Goal: Task Accomplishment & Management: Use online tool/utility

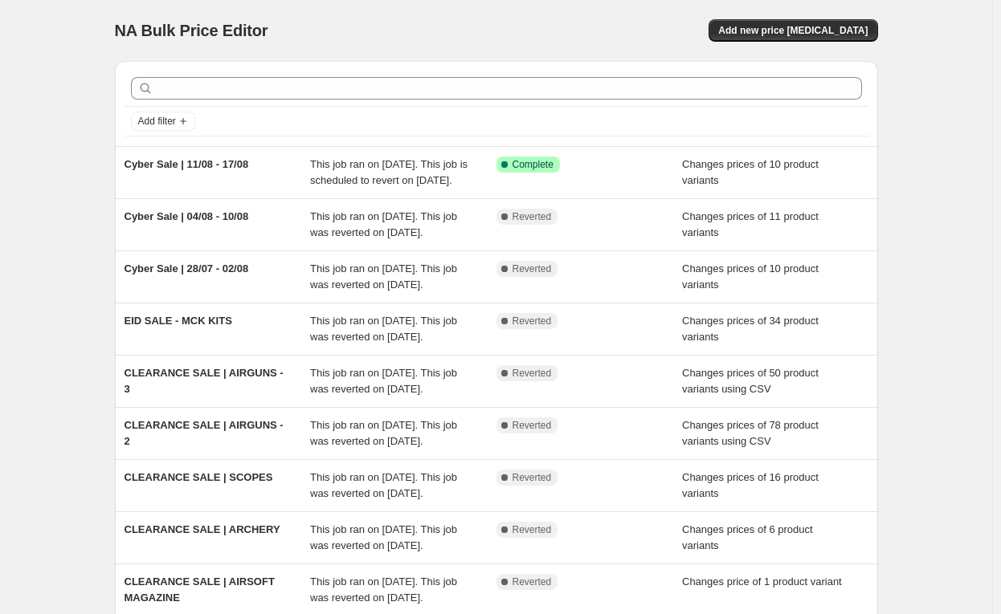
click at [955, 133] on div "NA Bulk Price Editor. This page is ready NA Bulk Price Editor Add new price cha…" at bounding box center [496, 413] width 992 height 827
click at [822, 34] on span "Add new price [MEDICAL_DATA]" at bounding box center [792, 30] width 149 height 13
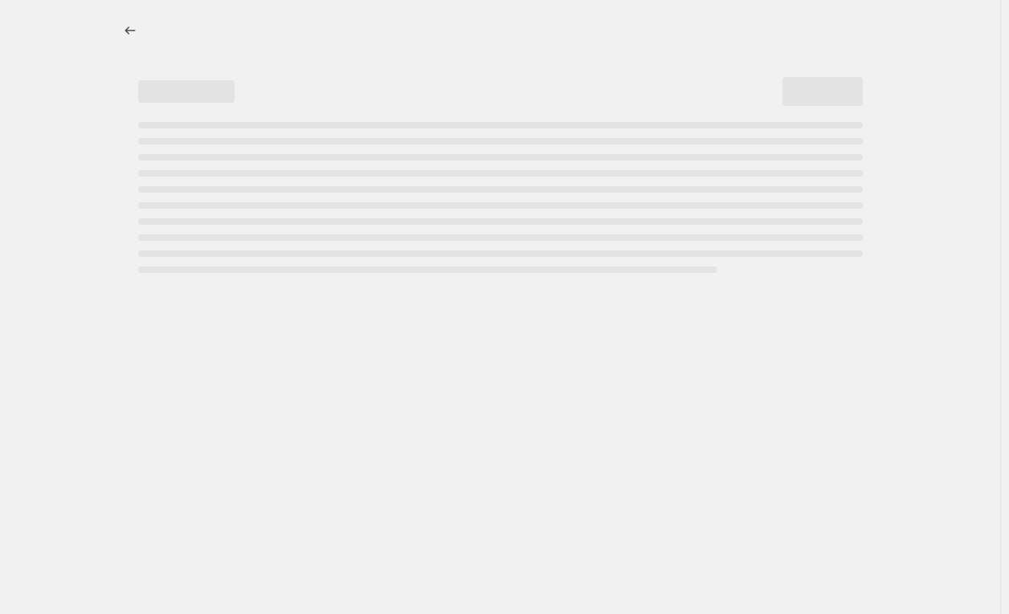
select select "percentage"
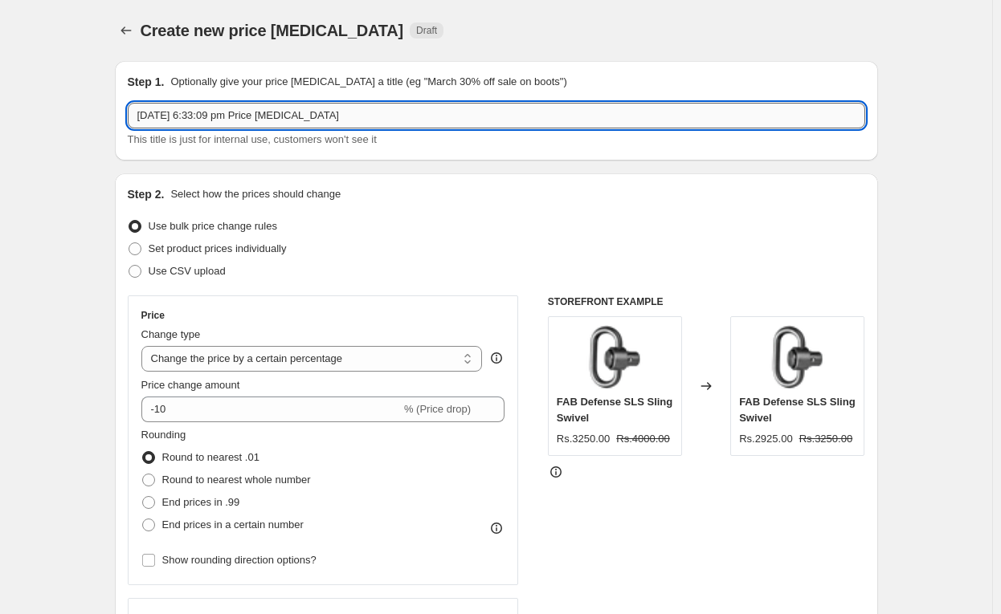
click at [283, 112] on input "16 Aug 2025, 6:33:09 pm Price change job" at bounding box center [496, 116] width 737 height 26
paste input "Cyber Sale | 11/08 - 17/08"
click at [207, 116] on input "Cyber Sale | 11/08 - 17/08" at bounding box center [496, 116] width 737 height 26
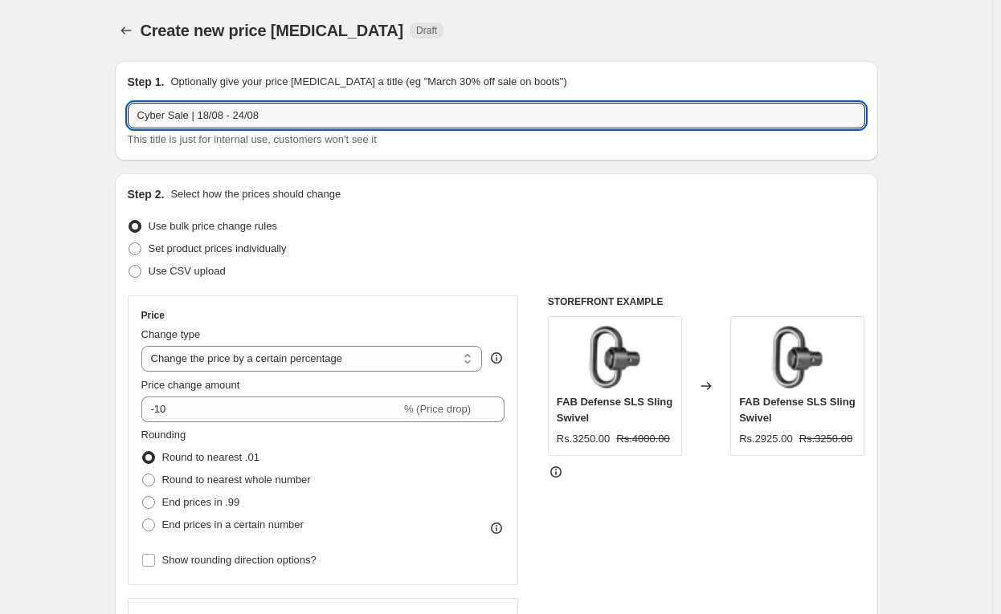
type input "Cyber Sale | 18/08 - 24/08"
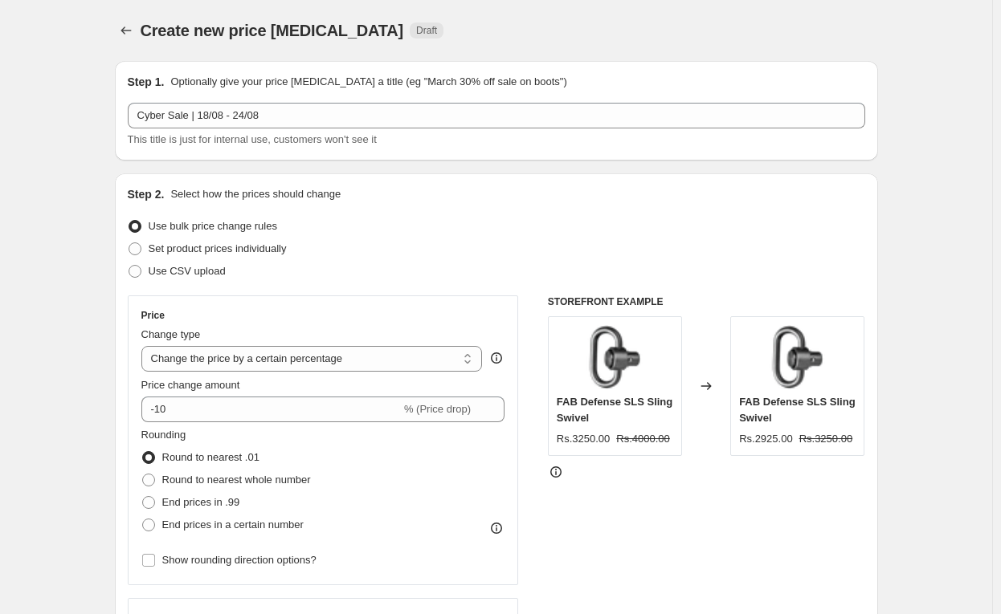
click at [660, 231] on div "Use bulk price change rules" at bounding box center [496, 226] width 737 height 22
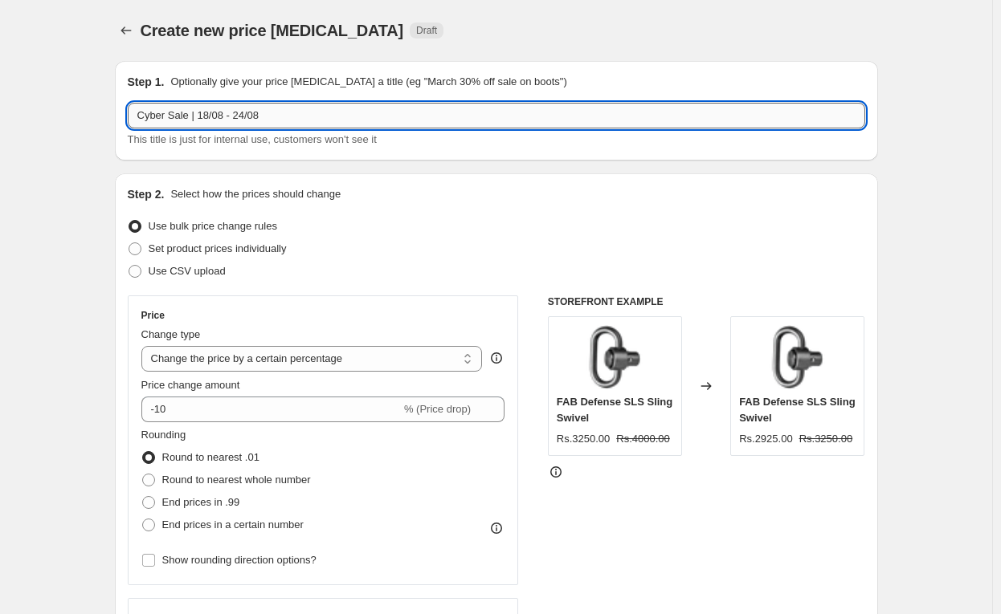
click at [311, 112] on input "Cyber Sale | 18/08 - 24/08" at bounding box center [496, 116] width 737 height 26
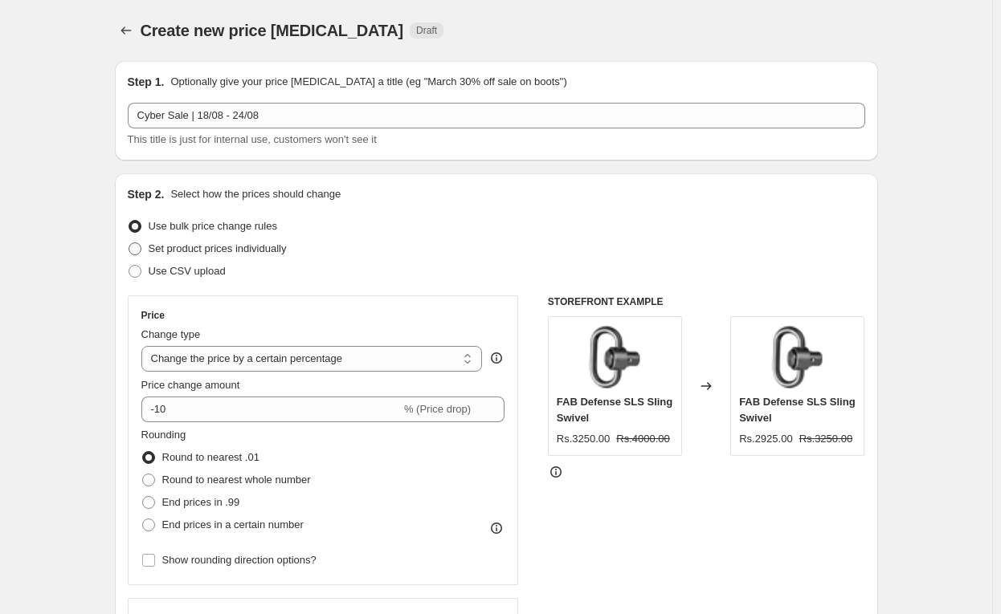
click at [141, 251] on span at bounding box center [134, 249] width 13 height 13
click at [129, 243] on input "Set product prices individually" at bounding box center [128, 243] width 1 height 1
radio input "true"
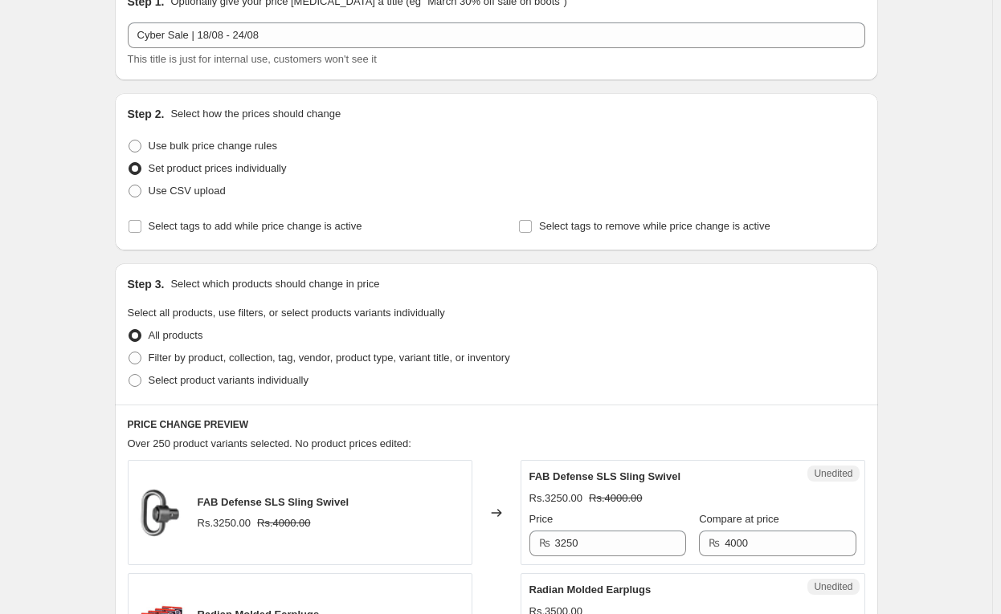
scroll to position [80, 0]
click at [225, 228] on span "Select tags to add while price change is active" at bounding box center [256, 226] width 214 height 12
click at [141, 228] on input "Select tags to add while price change is active" at bounding box center [134, 226] width 13 height 13
checkbox input "true"
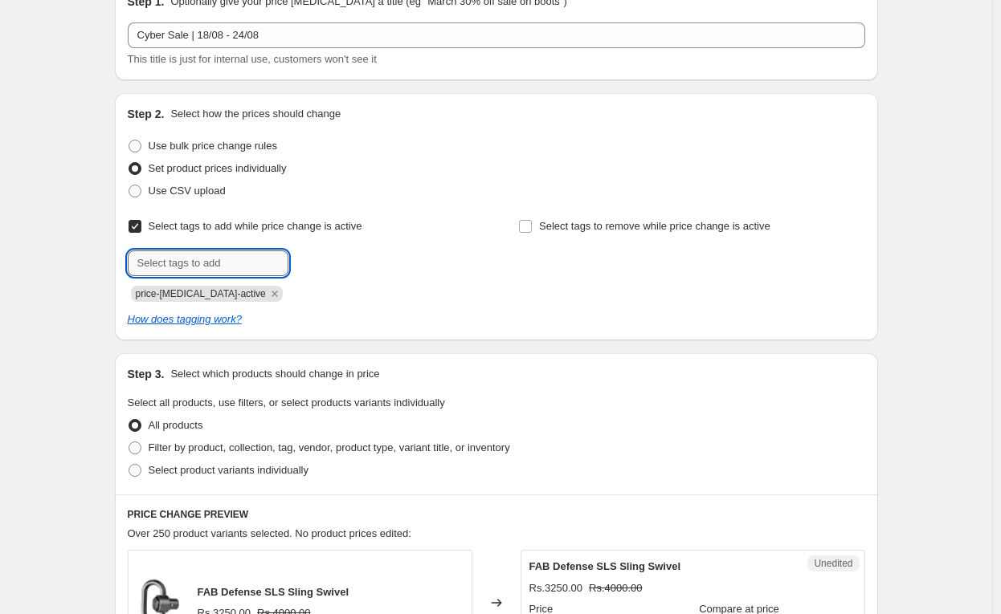
click at [250, 272] on input "text" at bounding box center [208, 264] width 161 height 26
type input "C"
type input "cybersale"
click at [347, 271] on button "Add cybersale" at bounding box center [334, 262] width 85 height 22
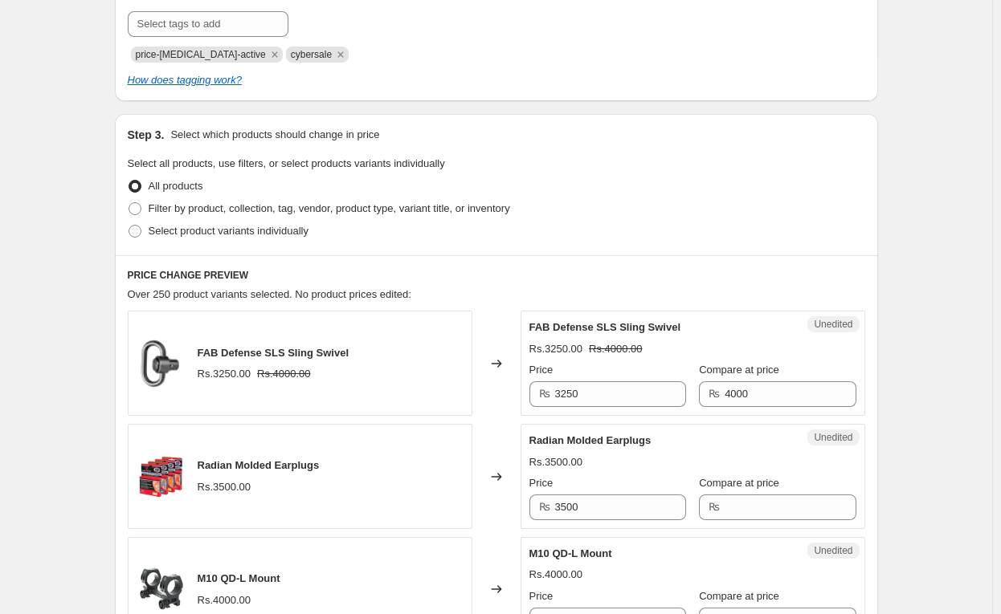
scroll to position [321, 0]
click at [184, 232] on span "Select product variants individually" at bounding box center [229, 229] width 160 height 12
click at [129, 224] on input "Select product variants individually" at bounding box center [128, 223] width 1 height 1
radio input "true"
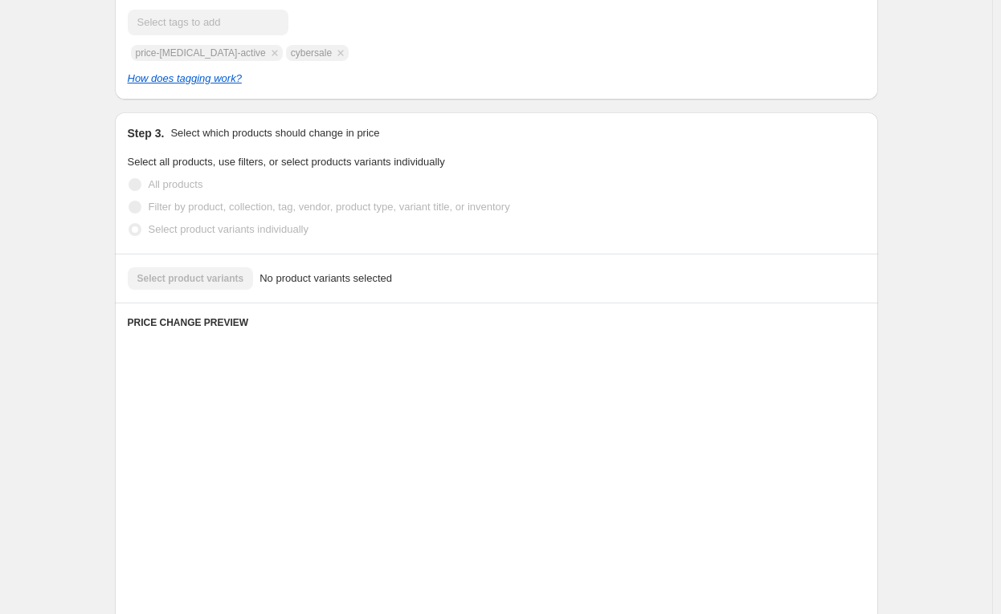
scroll to position [318, 0]
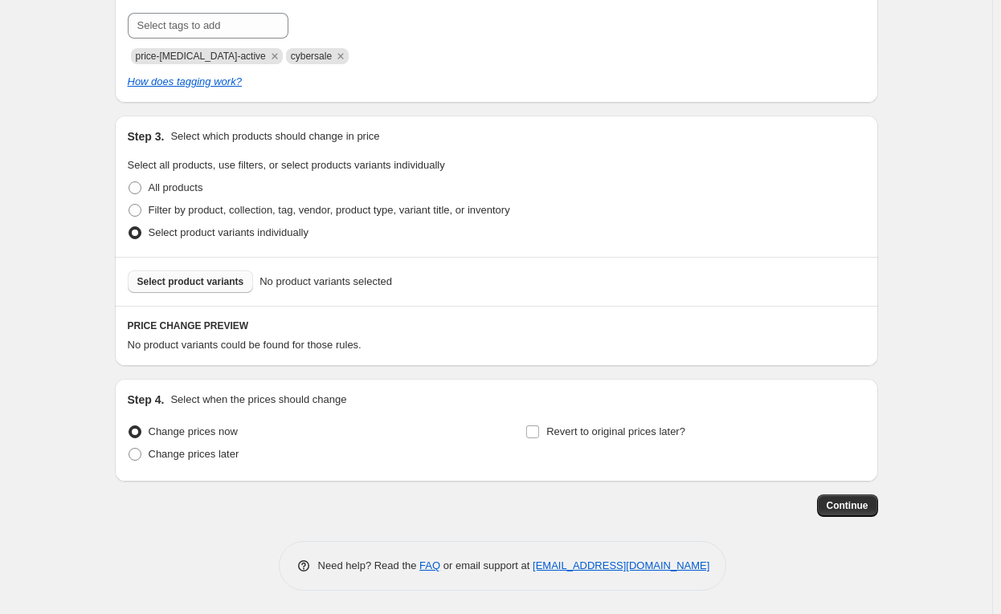
click at [215, 276] on span "Select product variants" at bounding box center [190, 281] width 107 height 13
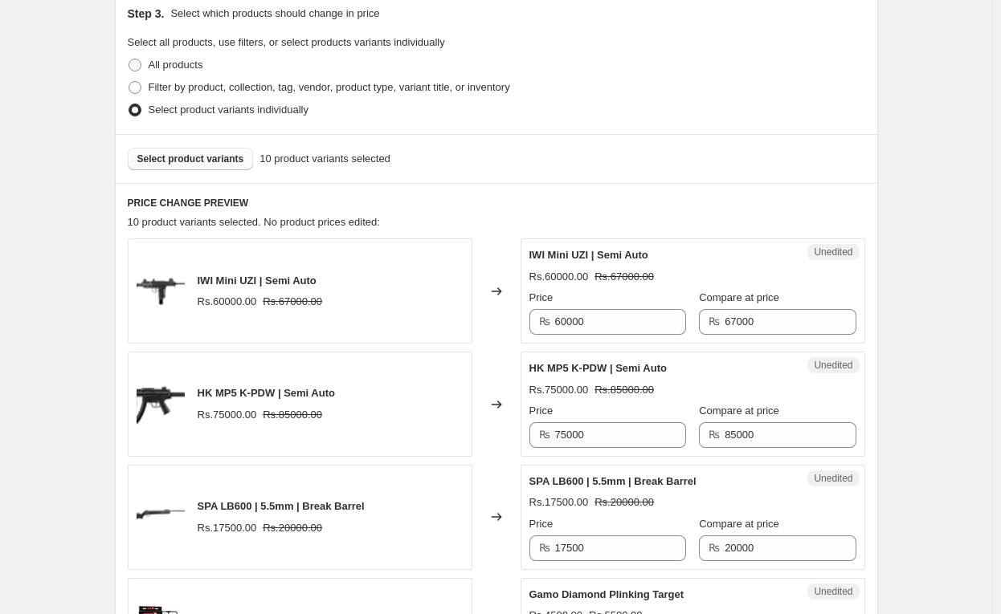
scroll to position [559, 0]
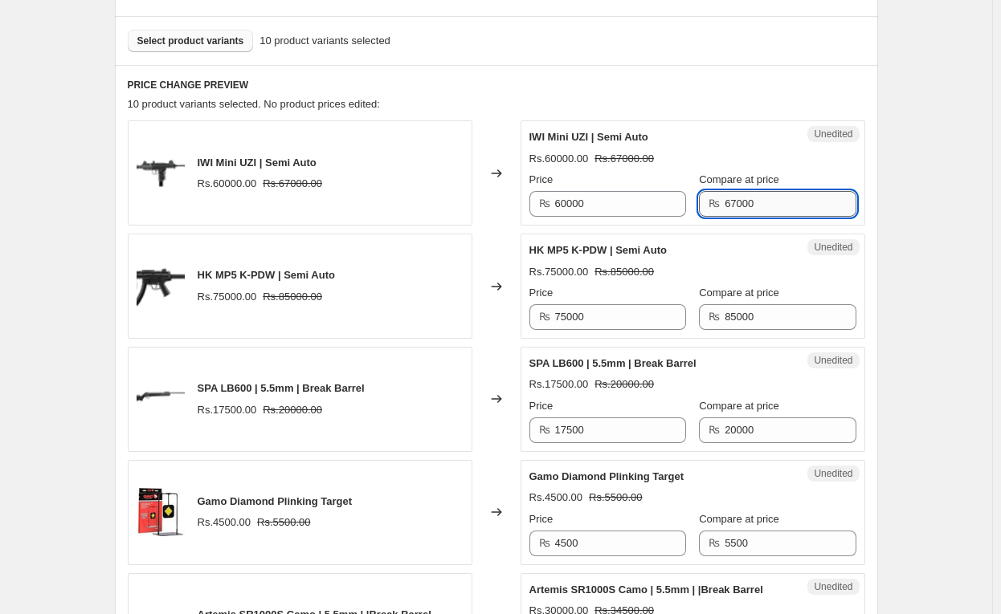
click at [746, 197] on input "67000" at bounding box center [789, 204] width 131 height 26
type input "5"
click at [901, 165] on div "Create new price change job. This page is ready Create new price change job Dra…" at bounding box center [496, 498] width 992 height 2115
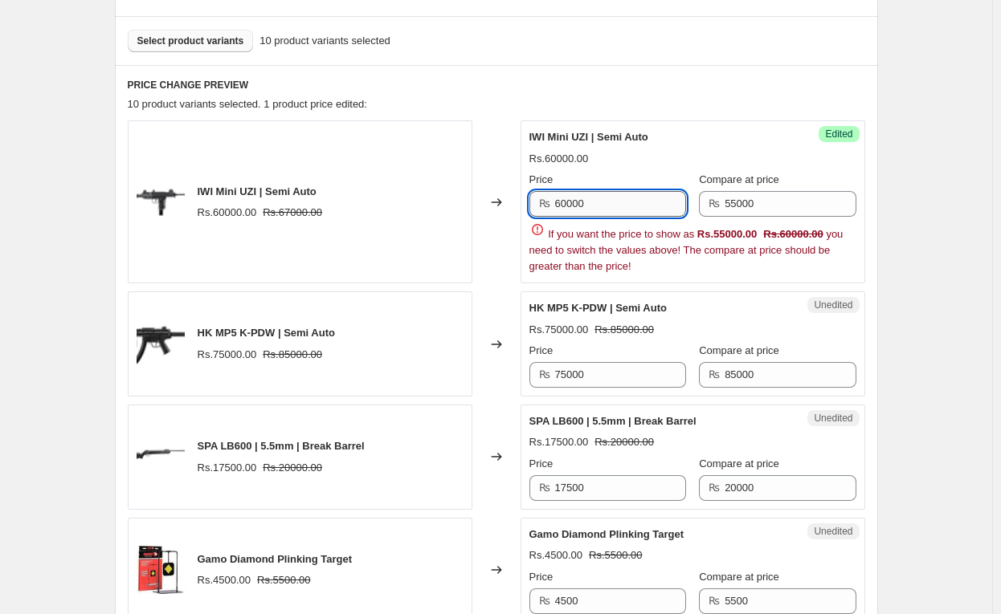
click at [604, 196] on input "60000" at bounding box center [620, 204] width 131 height 26
click at [884, 145] on div "Create new price change job. This page is ready Create new price change job Dra…" at bounding box center [496, 527] width 801 height 2173
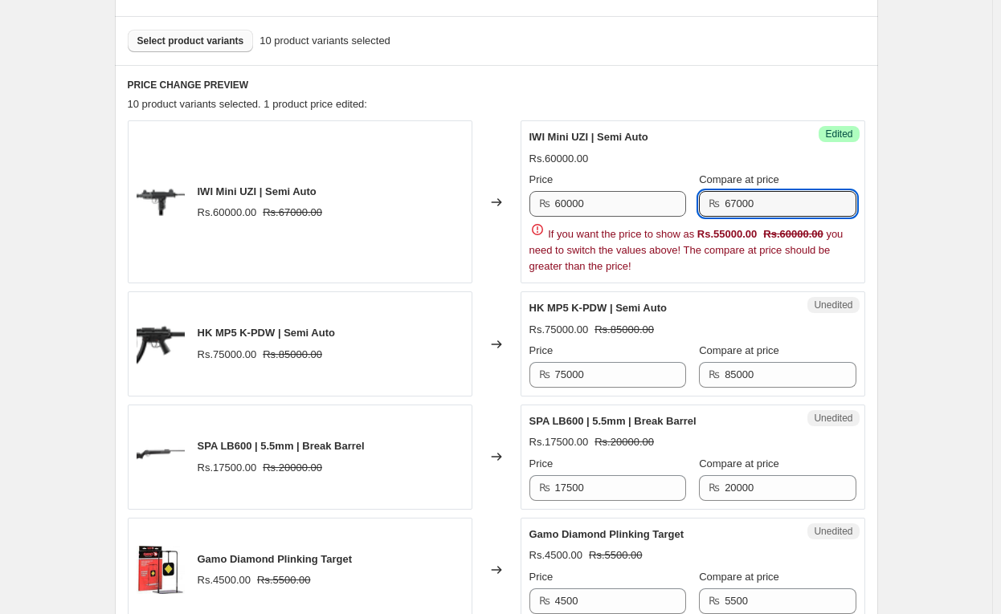
type input "67000"
click at [618, 206] on input "60000" at bounding box center [620, 204] width 131 height 26
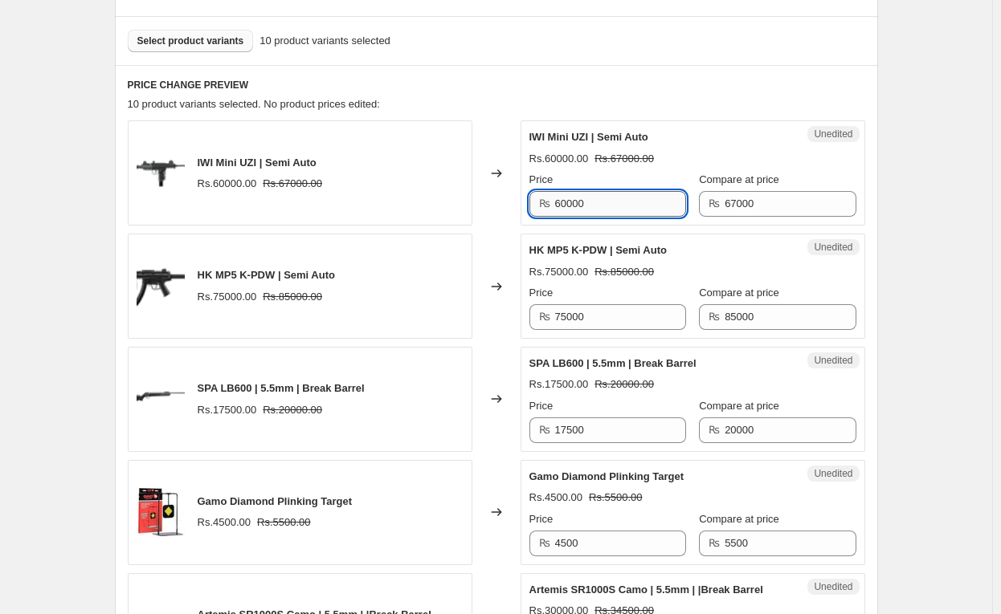
click at [618, 206] on input "60000" at bounding box center [620, 204] width 131 height 26
type input "55000"
click at [917, 163] on div "Create new price change job. This page is ready Create new price change job Dra…" at bounding box center [496, 498] width 992 height 2115
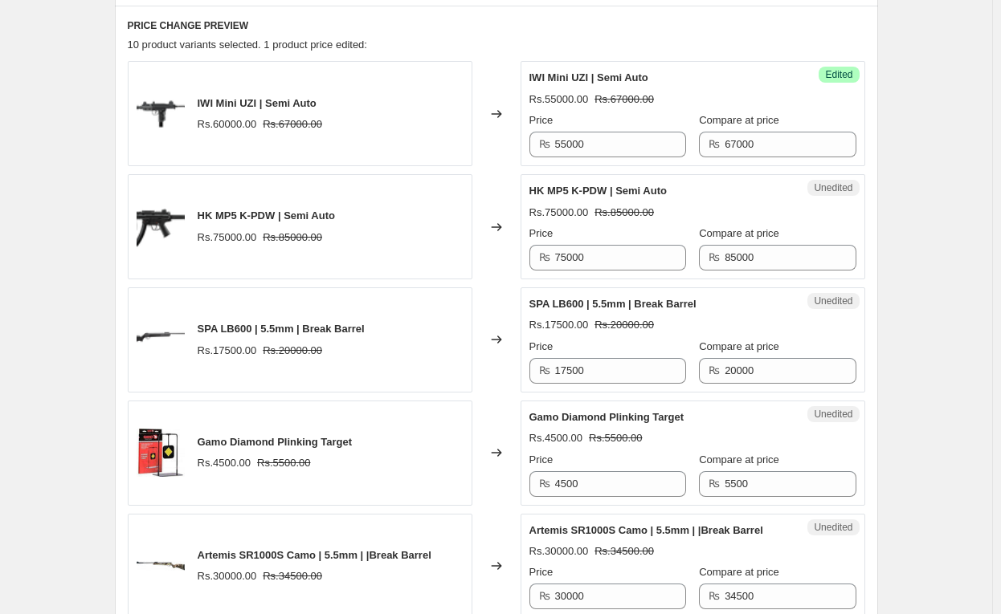
scroll to position [639, 0]
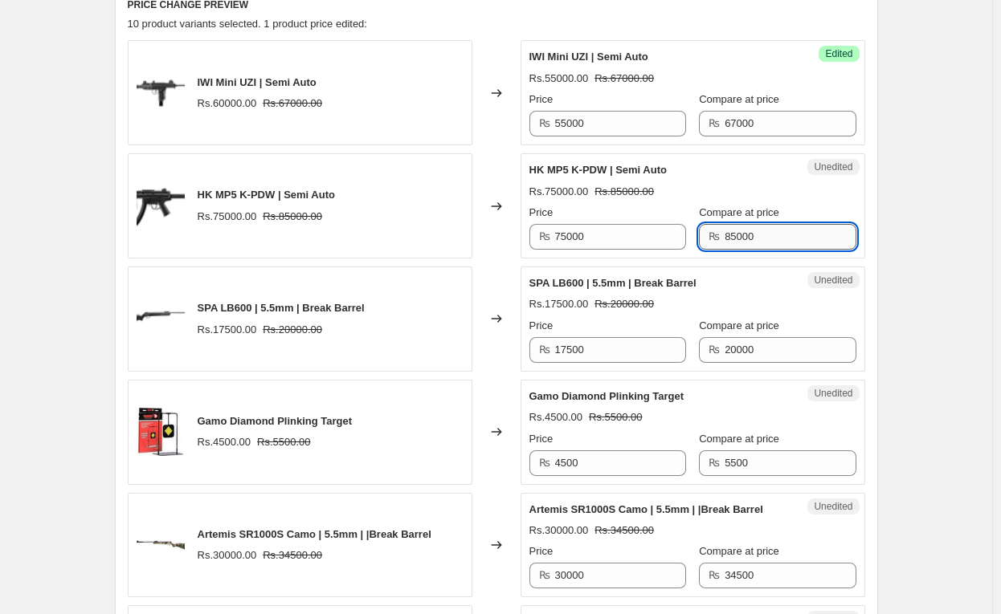
click at [742, 239] on input "85000" at bounding box center [789, 237] width 131 height 26
click at [650, 224] on input "75000" at bounding box center [620, 237] width 131 height 26
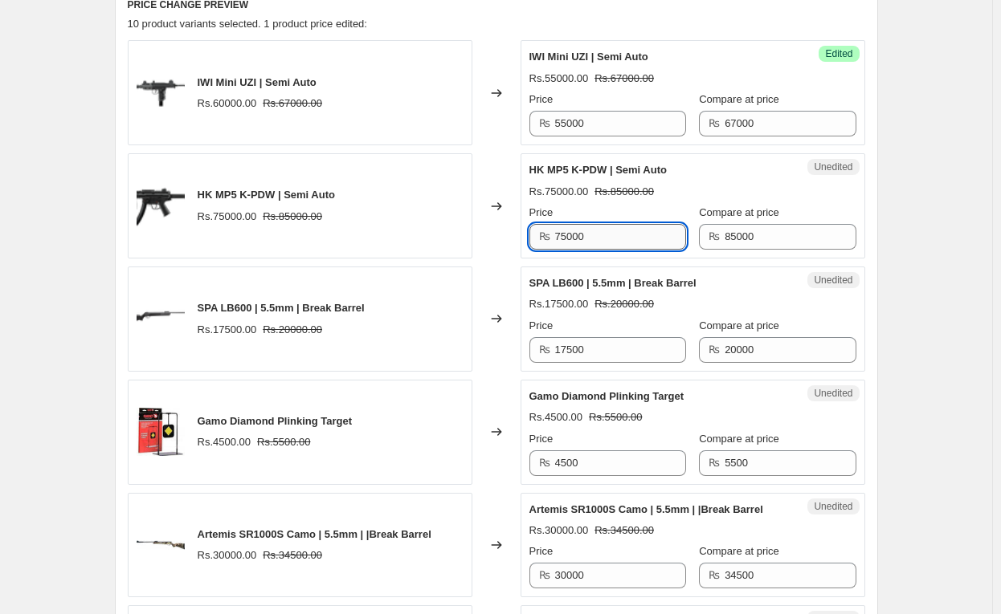
click at [650, 224] on input "75000" at bounding box center [620, 237] width 131 height 26
type input "68000"
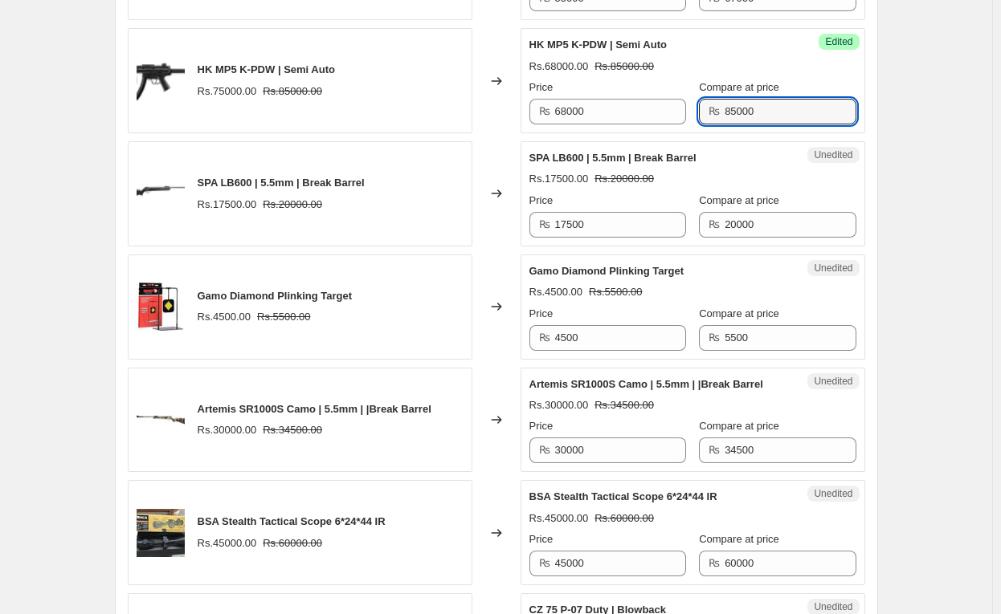
scroll to position [800, 0]
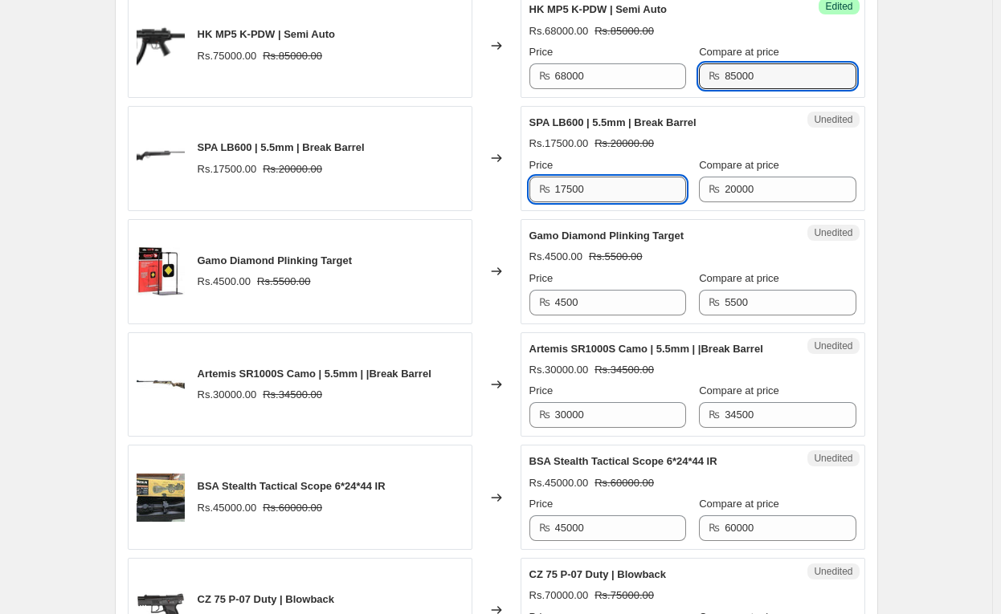
click at [597, 181] on input "17500" at bounding box center [620, 190] width 131 height 26
type input "14700"
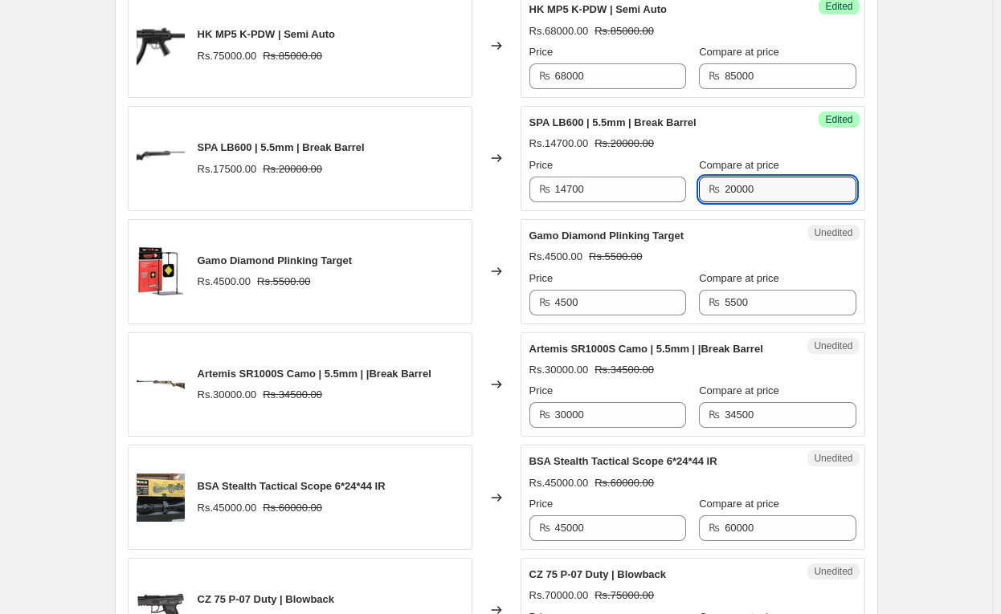
click at [630, 266] on div "Gamo Diamond Plinking Target Rs.4500.00 Rs.5500.00 Price ₨ 4500 Compare at pric…" at bounding box center [692, 272] width 327 height 88
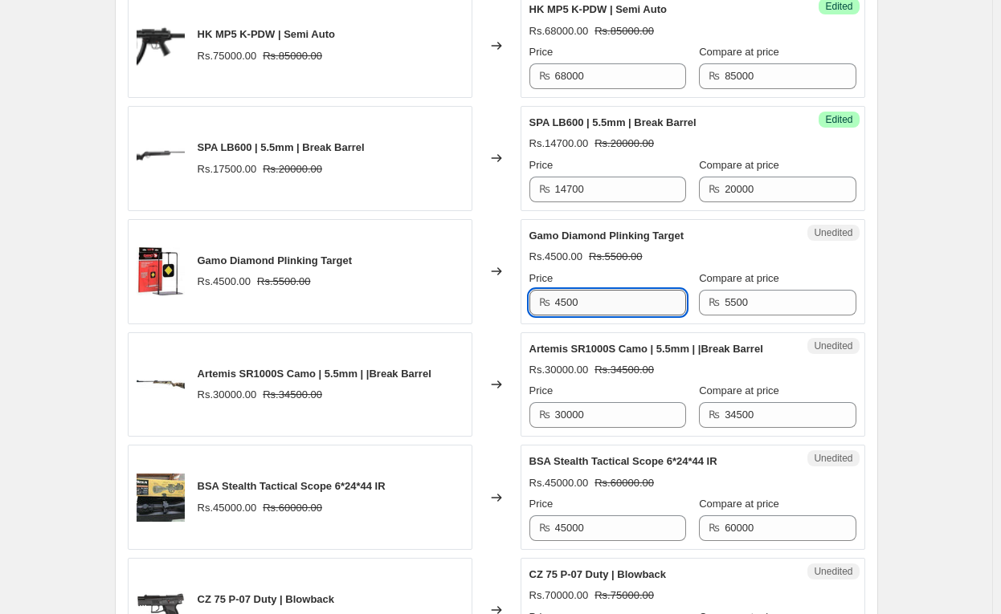
click at [620, 299] on input "4500" at bounding box center [620, 303] width 131 height 26
type input "3890"
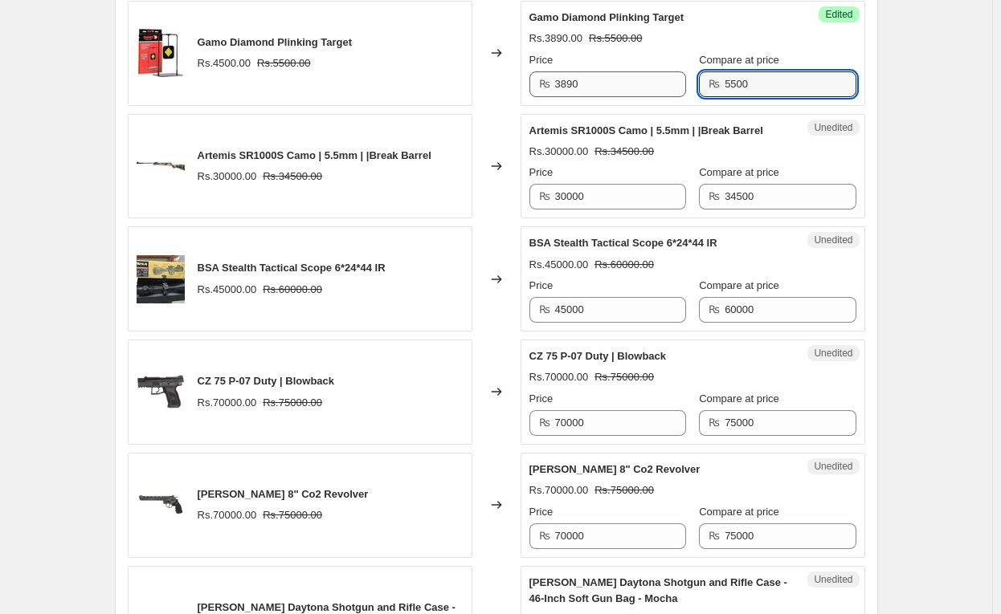
scroll to position [1041, 0]
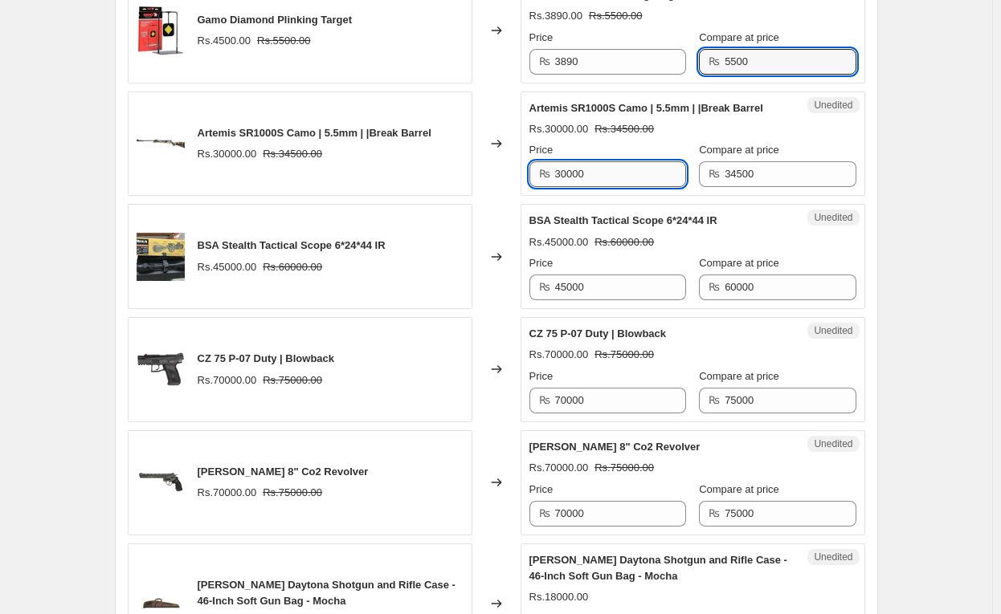
click at [578, 175] on input "30000" at bounding box center [620, 174] width 131 height 26
click at [641, 181] on input "30000" at bounding box center [620, 174] width 131 height 26
type input "25000"
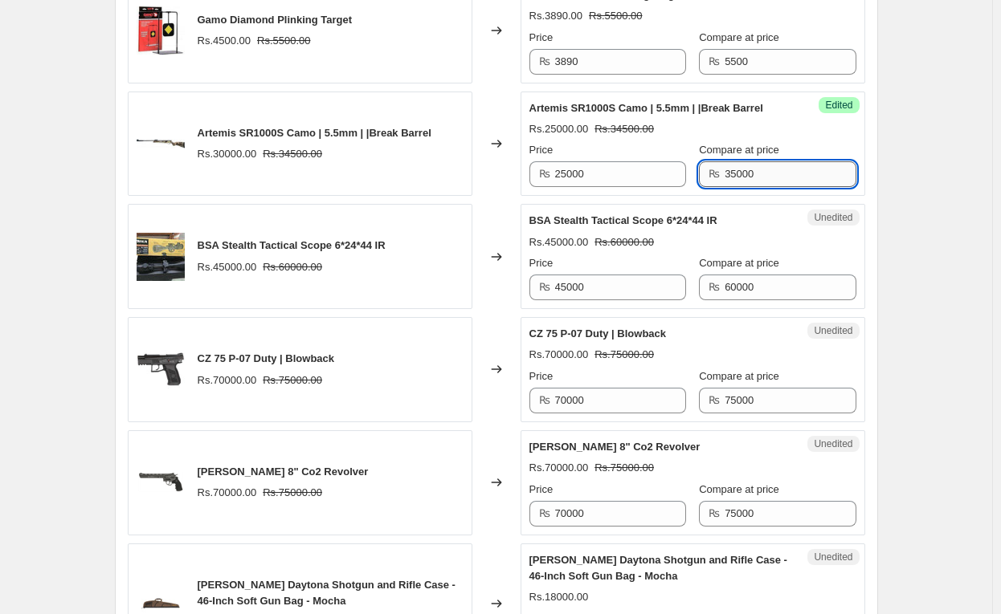
type input "35000"
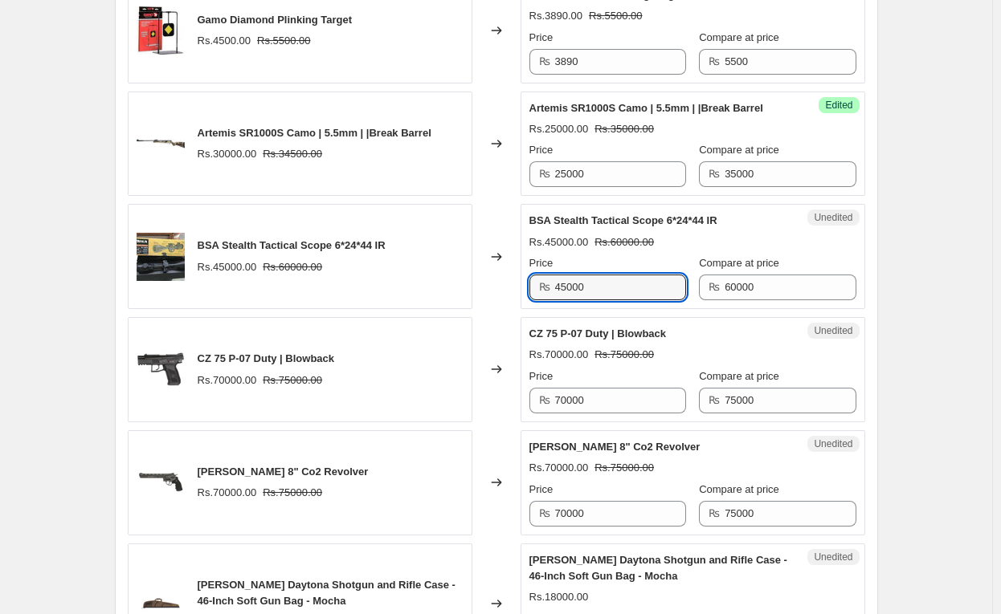
click at [869, 121] on div "PRICE CHANGE PREVIEW 10 product variants selected. 5 product prices edited: IWI…" at bounding box center [496, 204] width 763 height 1242
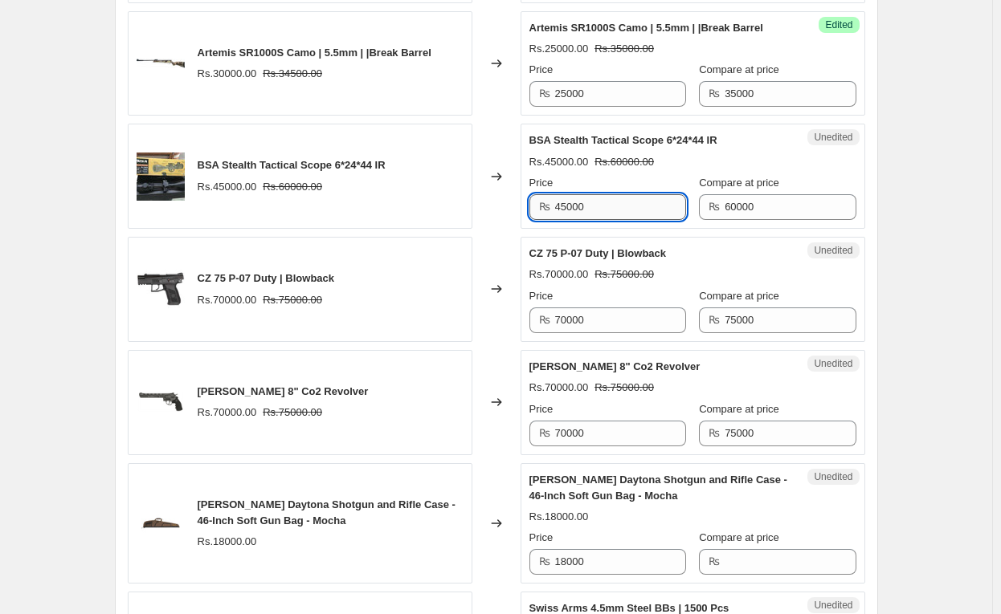
click at [609, 209] on input "45000" at bounding box center [620, 207] width 131 height 26
click at [609, 207] on input "45000" at bounding box center [620, 207] width 131 height 26
type input "33000"
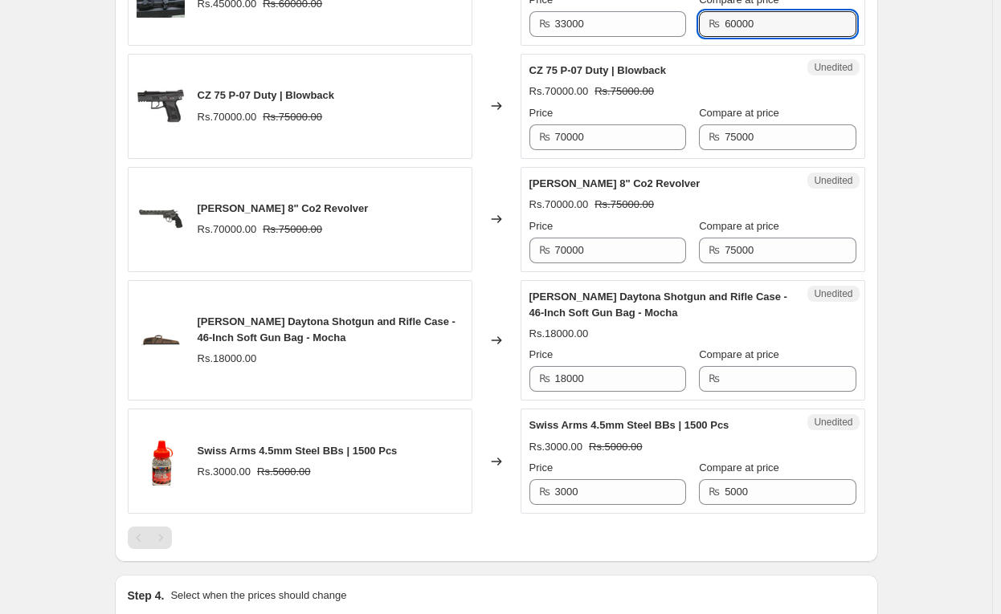
scroll to position [1282, 0]
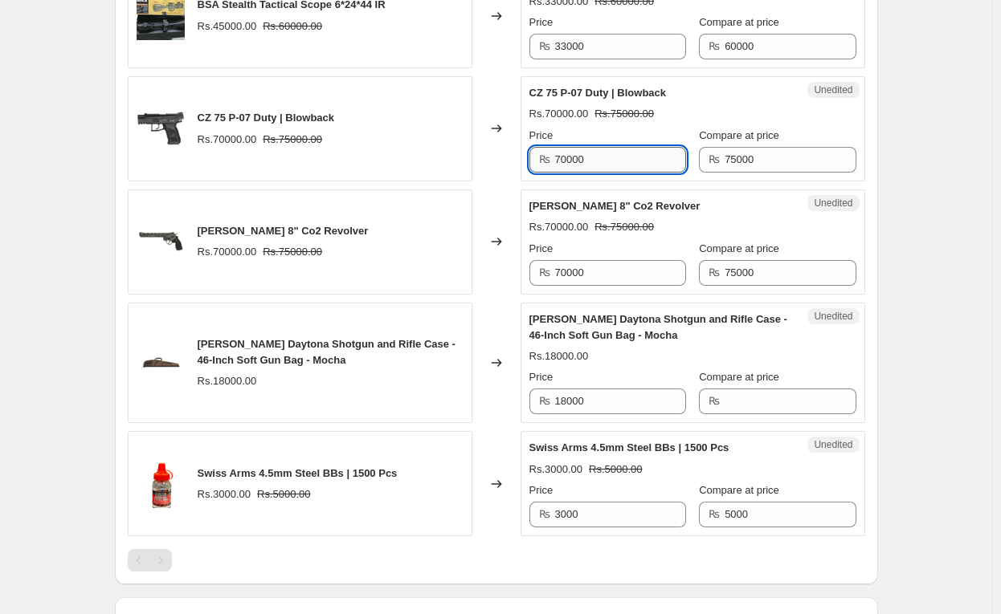
click at [588, 149] on input "70000" at bounding box center [620, 160] width 131 height 26
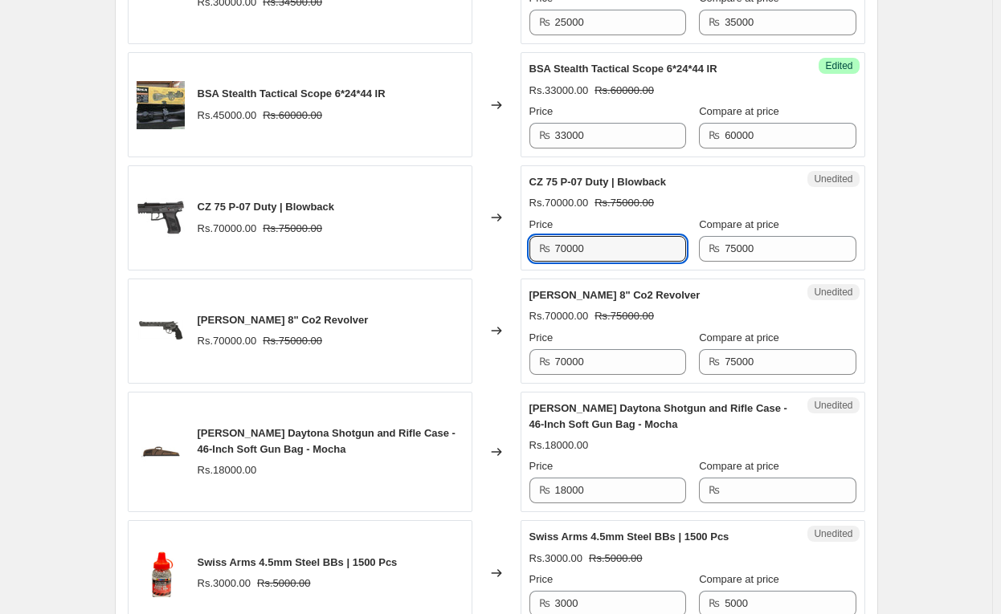
scroll to position [1201, 0]
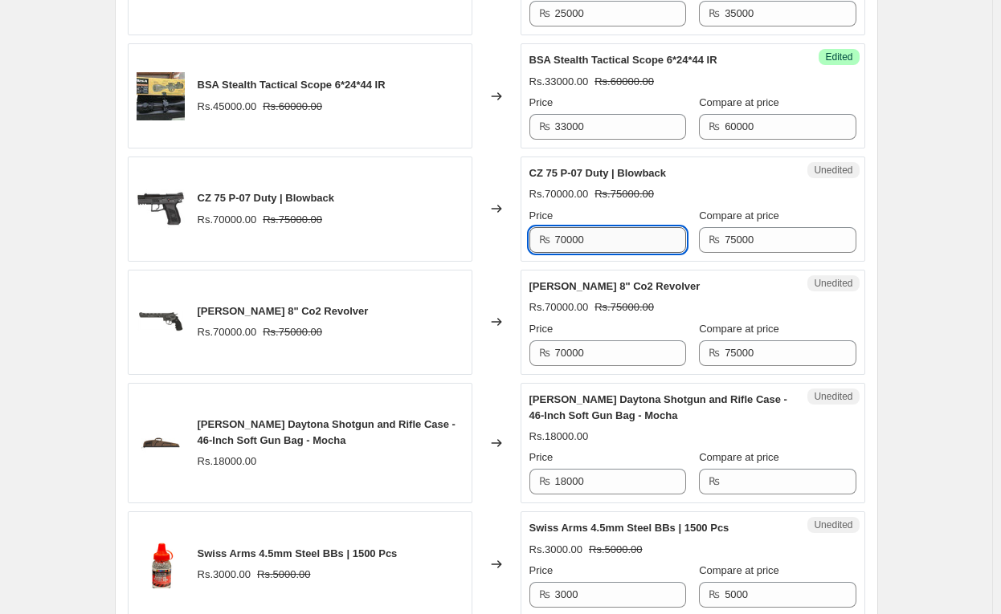
click at [612, 231] on input "70000" at bounding box center [620, 240] width 131 height 26
type input "50000"
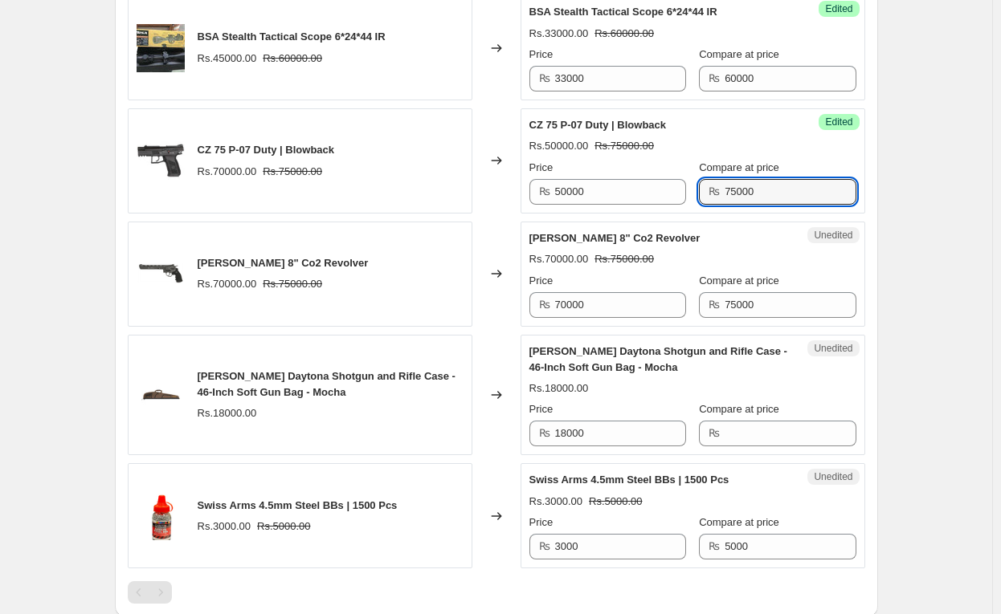
scroll to position [1282, 0]
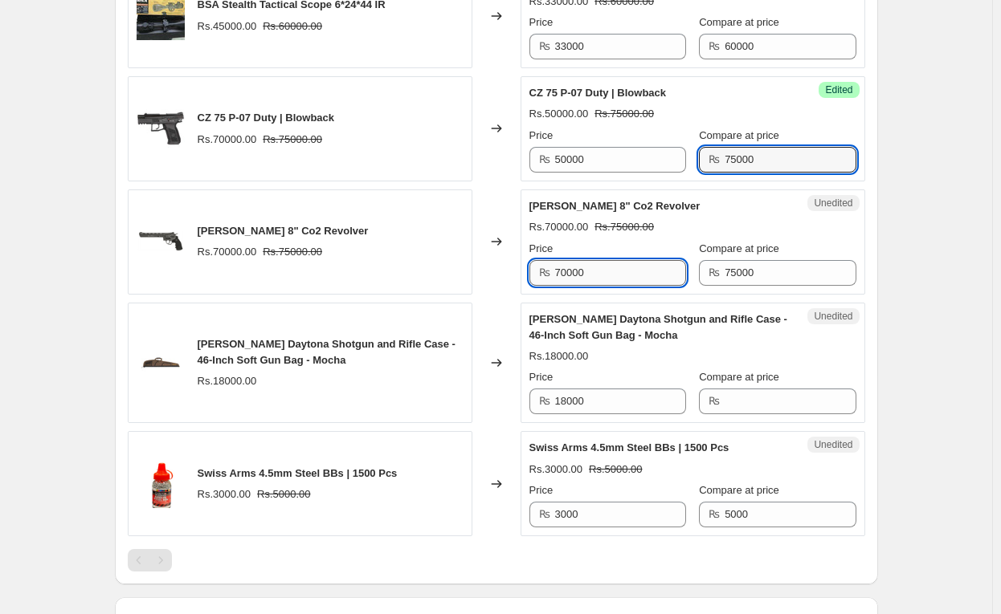
click at [589, 275] on input "70000" at bounding box center [620, 273] width 131 height 26
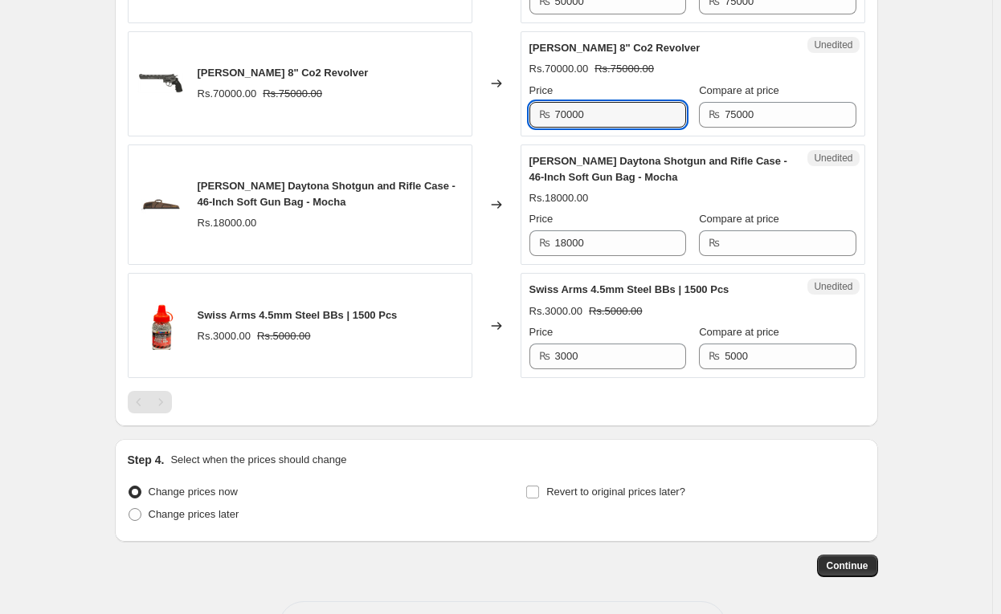
scroll to position [1442, 0]
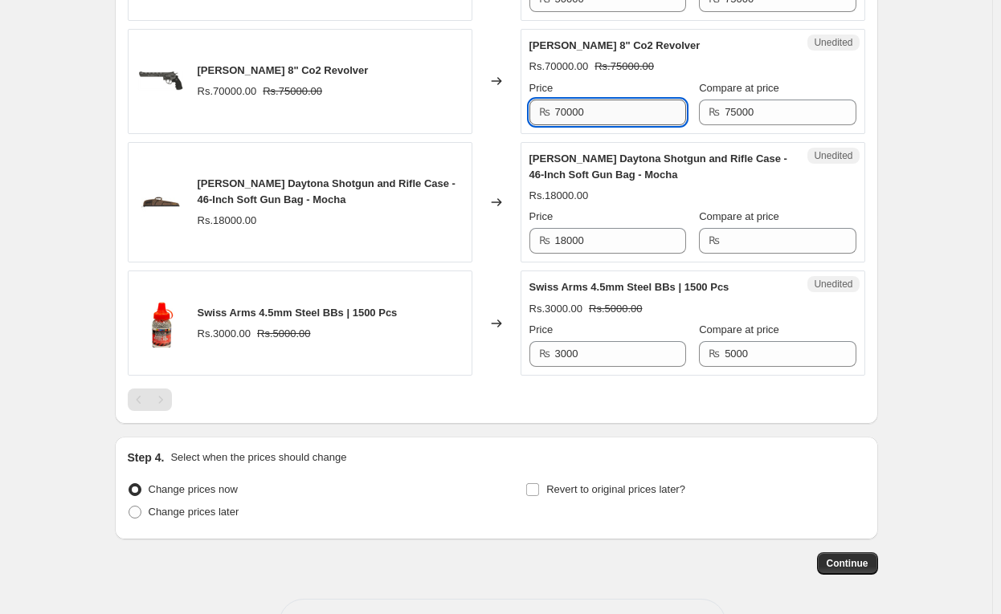
click at [608, 109] on input "70000" at bounding box center [620, 113] width 131 height 26
type input "60000"
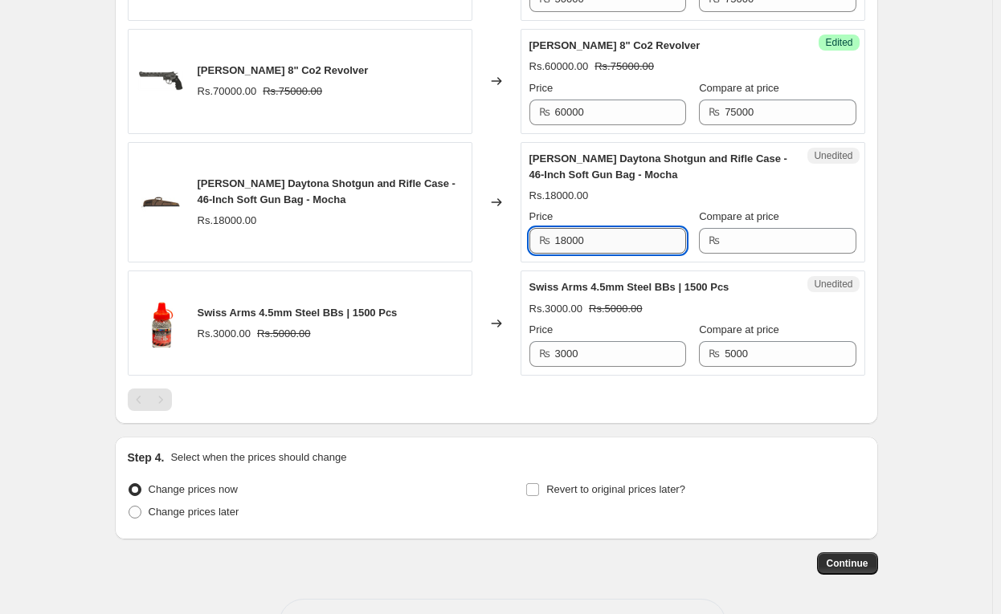
click at [634, 234] on input "18000" at bounding box center [620, 241] width 131 height 26
type input "15000"
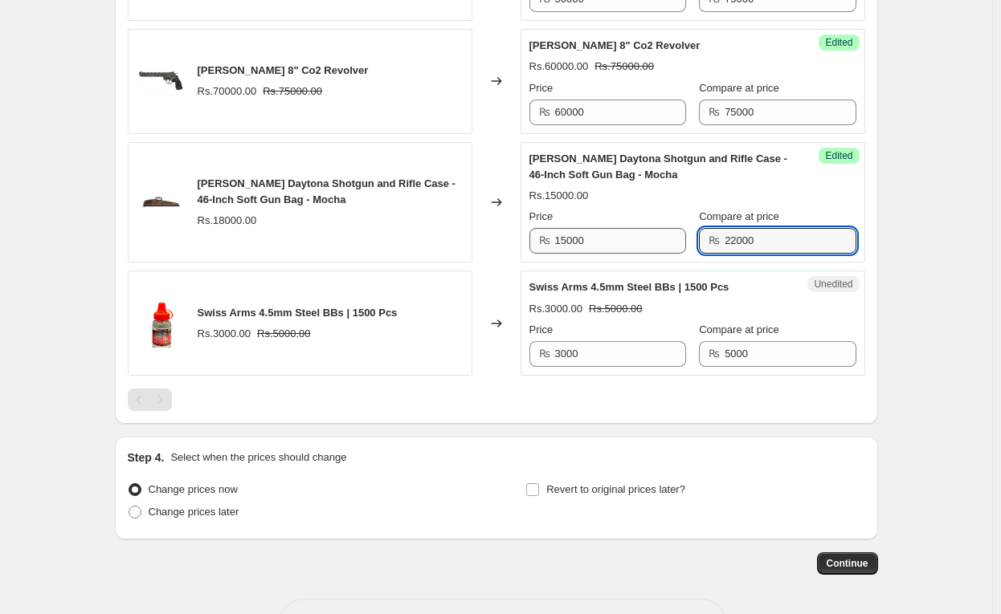
type input "22000"
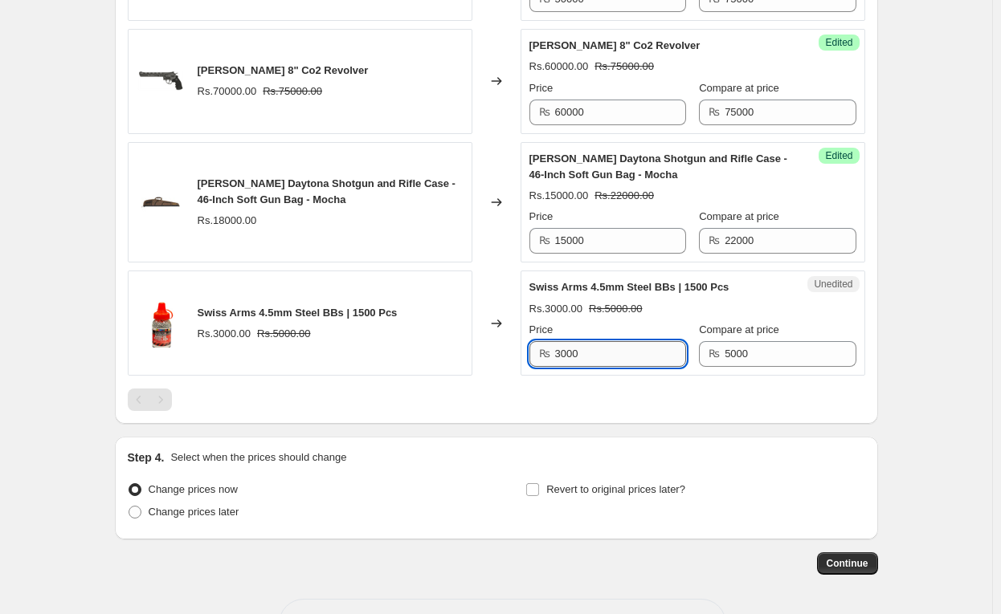
click at [626, 361] on input "3000" at bounding box center [620, 354] width 131 height 26
type input "2100"
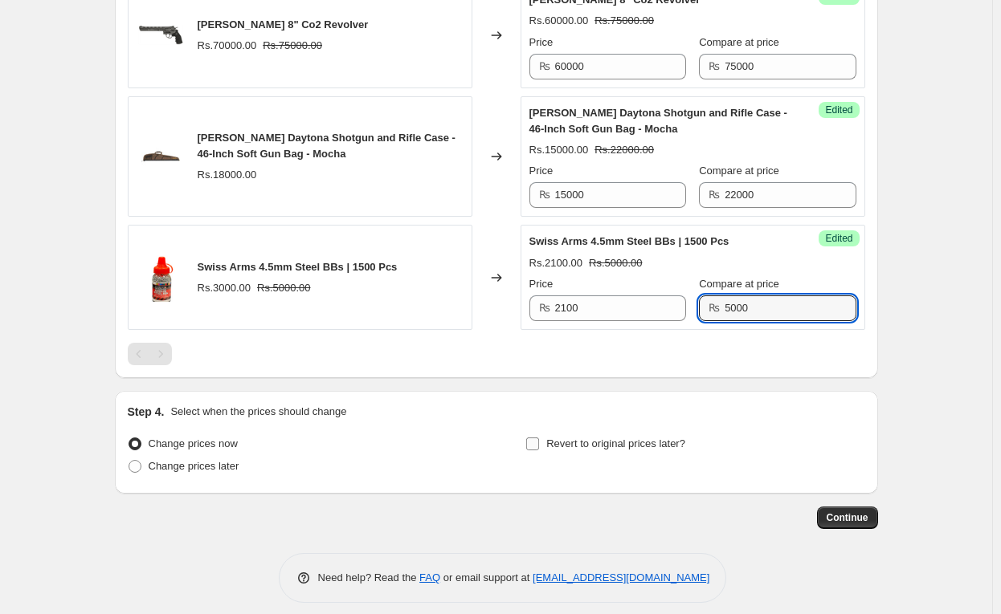
scroll to position [1494, 0]
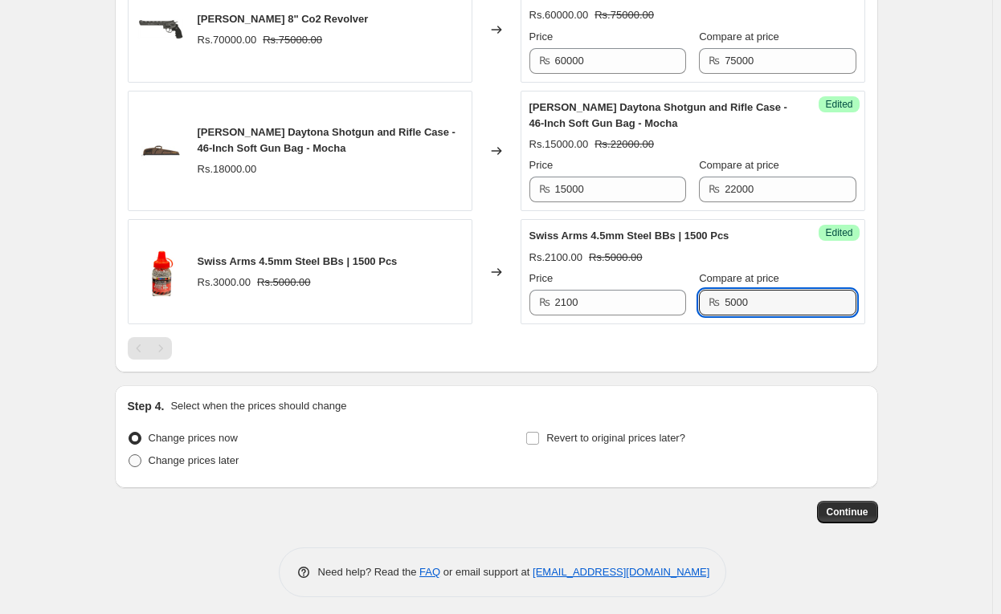
click at [218, 455] on span "Change prices later" at bounding box center [194, 461] width 91 height 12
click at [129, 455] on input "Change prices later" at bounding box center [128, 455] width 1 height 1
radio input "true"
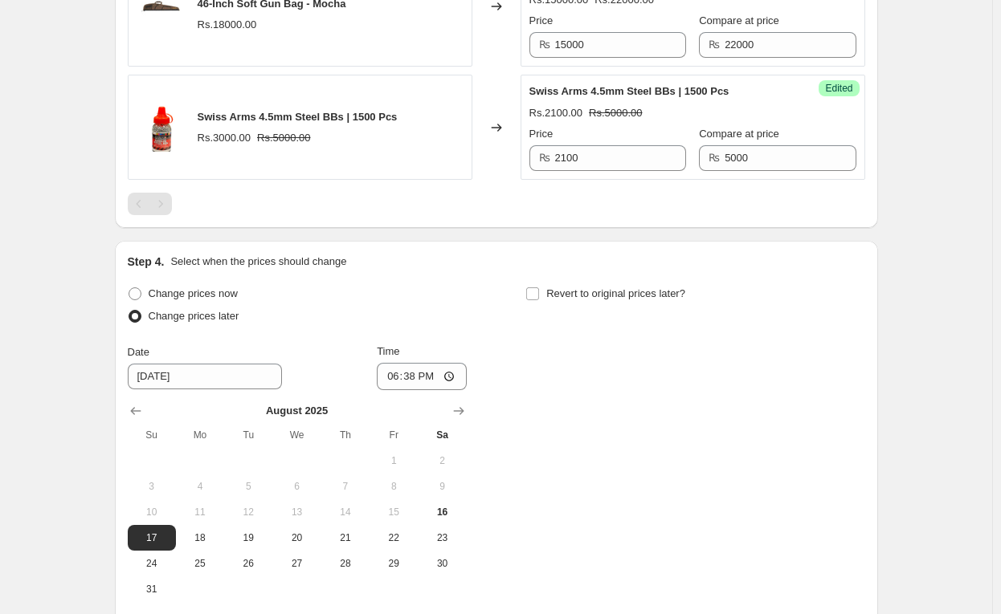
scroll to position [1734, 0]
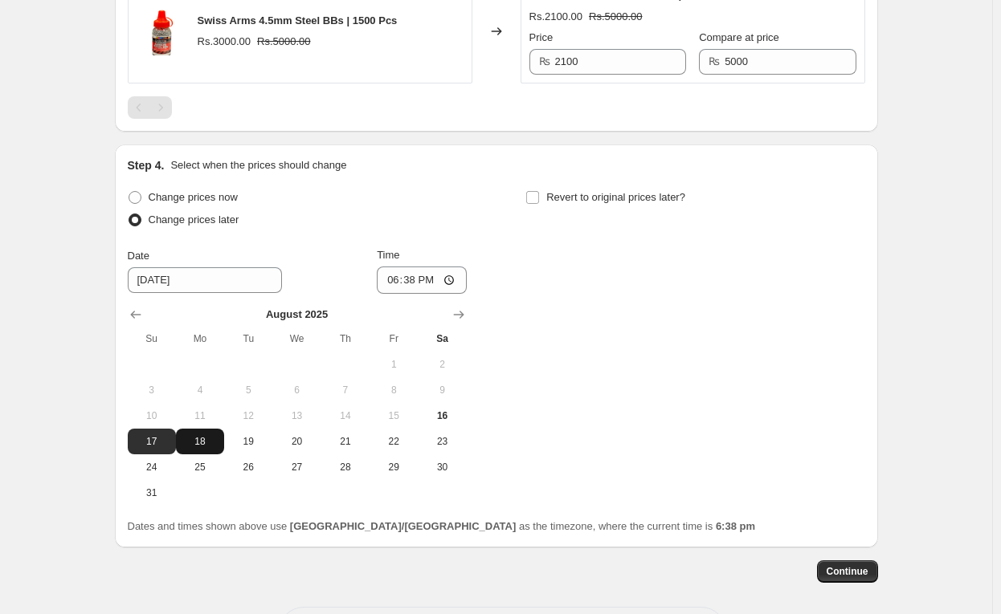
click at [205, 435] on span "18" at bounding box center [199, 441] width 35 height 13
type input "8/18/2025"
click at [389, 269] on input "18:38" at bounding box center [422, 280] width 90 height 27
type input "00:00"
click at [633, 194] on span "Revert to original prices later?" at bounding box center [615, 197] width 139 height 12
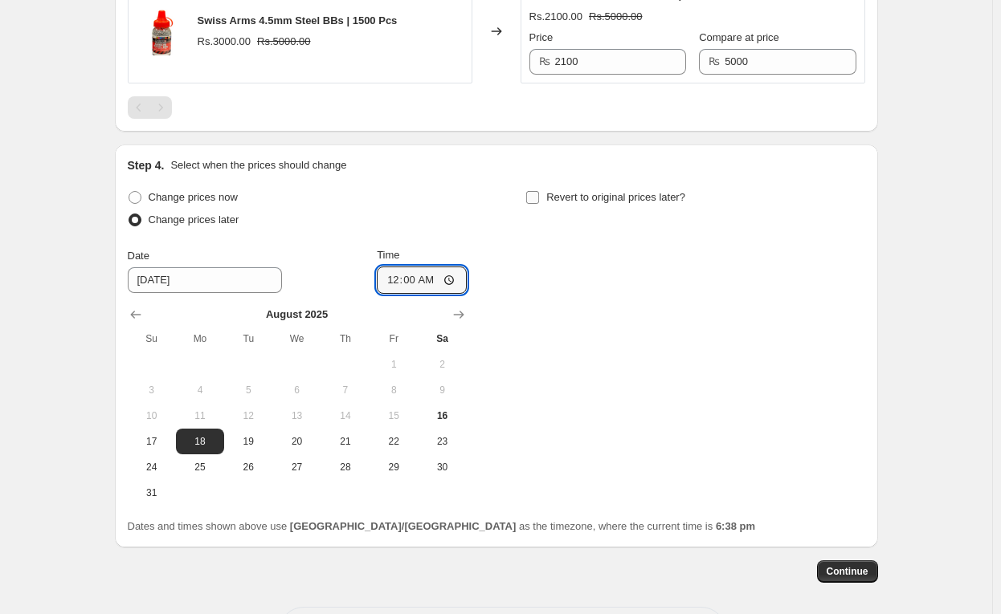
click at [539, 194] on input "Revert to original prices later?" at bounding box center [532, 197] width 13 height 13
checkbox input "true"
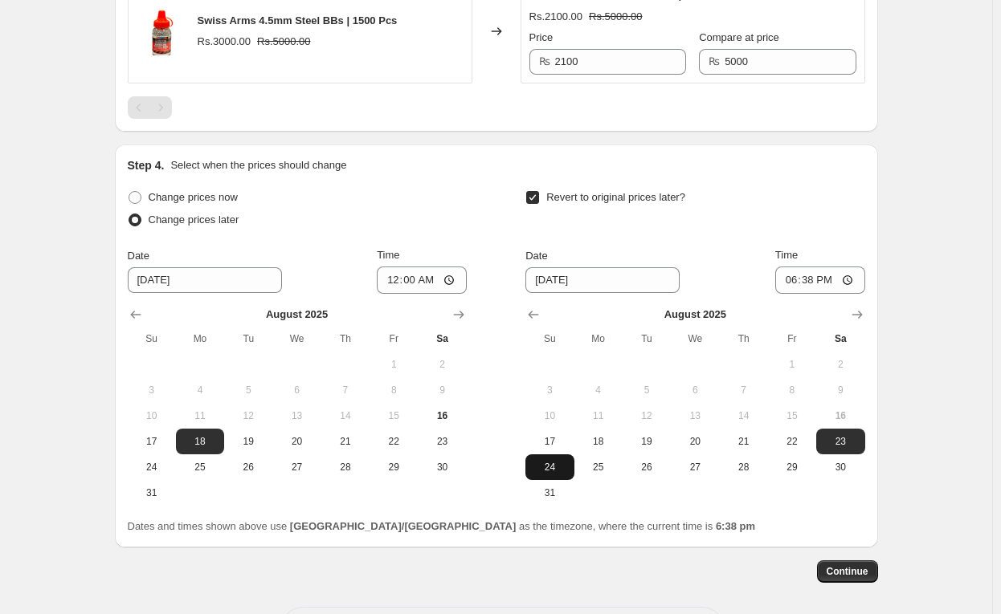
click at [561, 471] on button "24" at bounding box center [549, 468] width 48 height 26
type input "8/24/2025"
click at [789, 267] on input "18:38" at bounding box center [820, 280] width 90 height 27
type input "23:59"
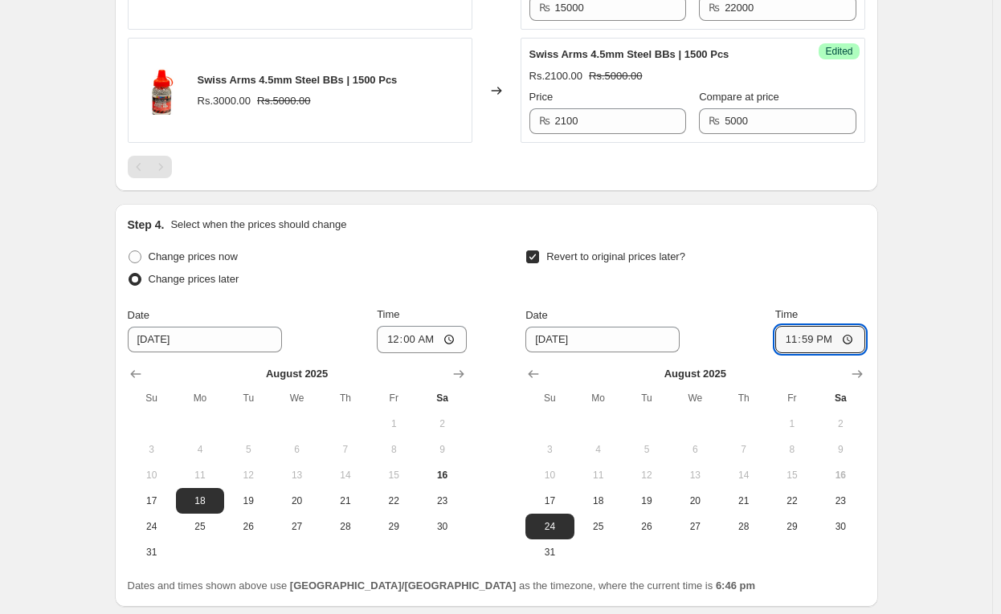
scroll to position [1673, 0]
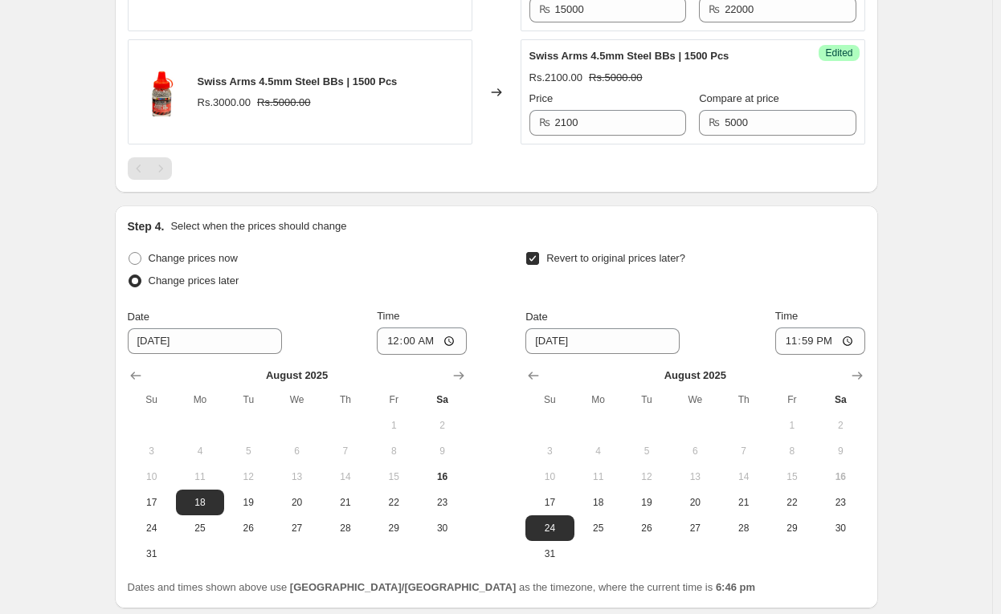
click at [862, 115] on div "Success Edited Swiss Arms 4.5mm Steel BBs | 1500 Pcs Rs.2100.00 Rs.5000.00 Pric…" at bounding box center [692, 91] width 344 height 105
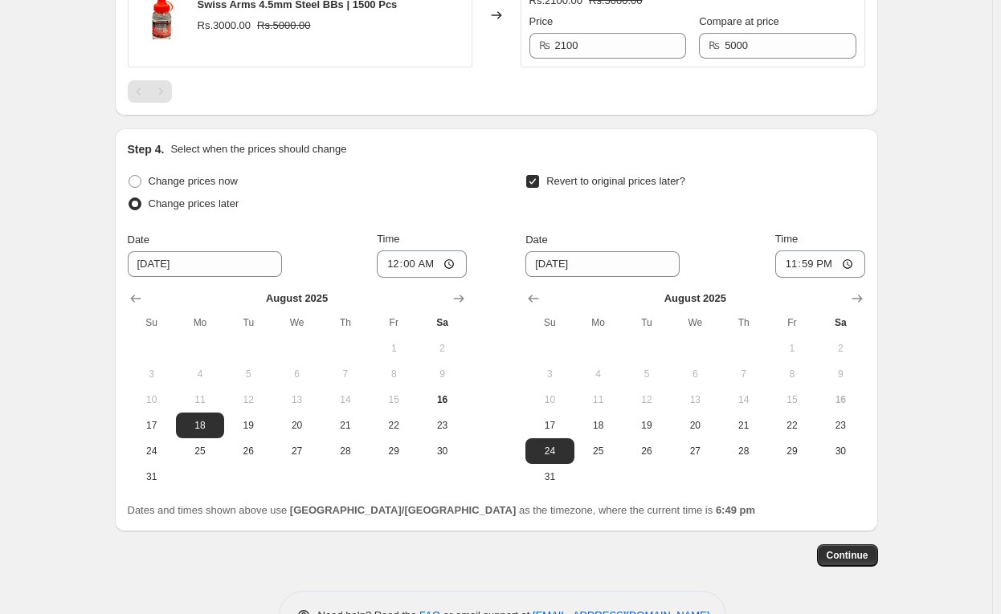
scroll to position [1794, 0]
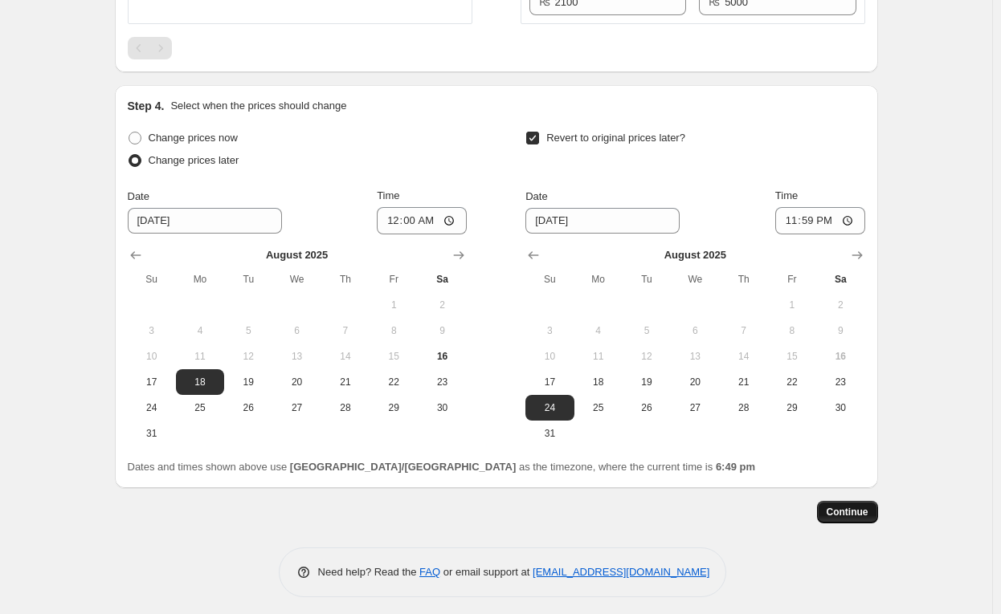
click at [846, 506] on span "Continue" at bounding box center [847, 512] width 42 height 13
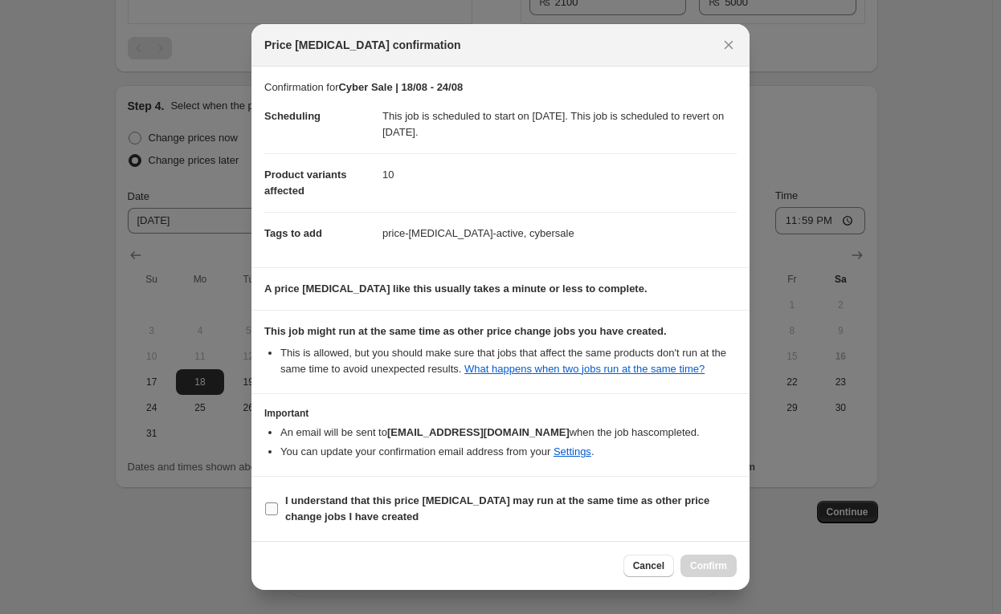
click at [275, 507] on input "I understand that this price change job may run at the same time as other price…" at bounding box center [271, 509] width 13 height 13
checkbox input "true"
click at [711, 569] on span "Confirm" at bounding box center [708, 566] width 37 height 13
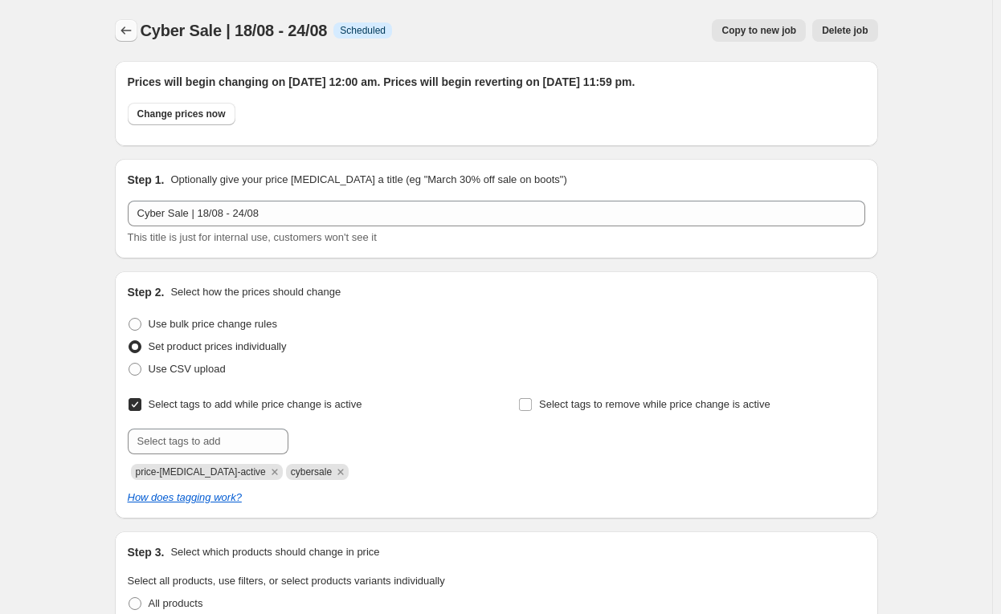
click at [130, 32] on icon "Price change jobs" at bounding box center [126, 30] width 16 height 16
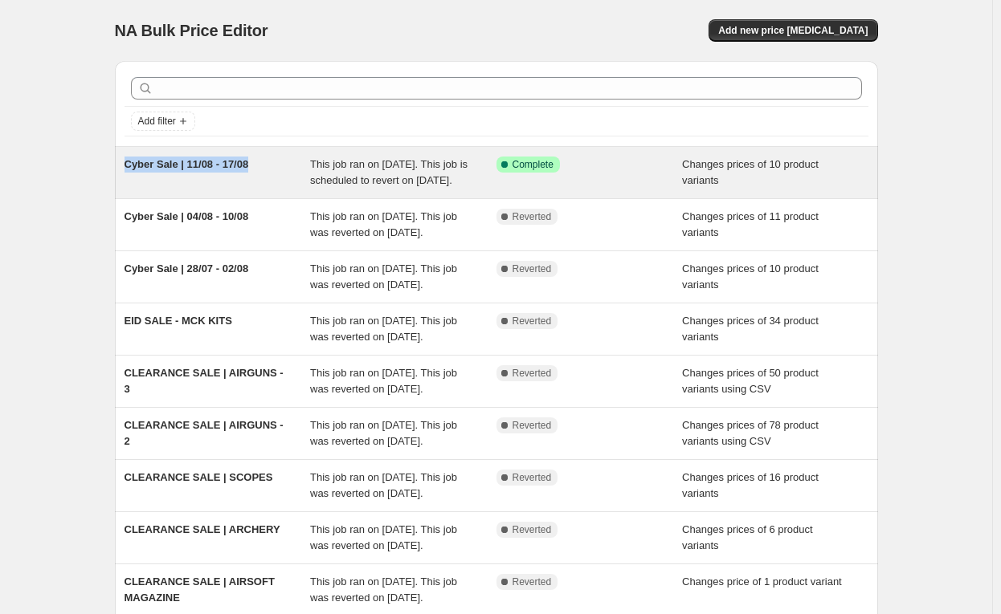
drag, startPoint x: 128, startPoint y: 165, endPoint x: 257, endPoint y: 170, distance: 129.4
click at [257, 170] on div "Cyber Sale | 11/08 - 17/08" at bounding box center [217, 173] width 186 height 32
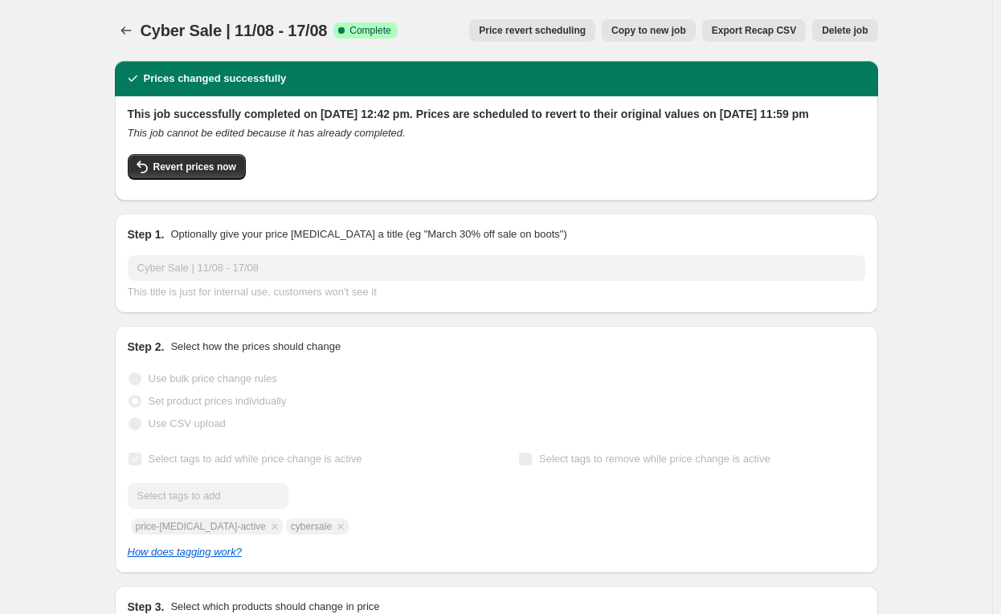
click at [242, 32] on span "Cyber Sale | 11/08 - 17/08" at bounding box center [234, 31] width 187 height 18
drag, startPoint x: 143, startPoint y: 28, endPoint x: 336, endPoint y: 28, distance: 192.7
click at [336, 28] on div "Cyber Sale | 11/08 - 17/08 Success Complete Complete Price revert scheduling Co…" at bounding box center [496, 30] width 763 height 22
copy span "Cyber Sale | 11/08 - 17/08"
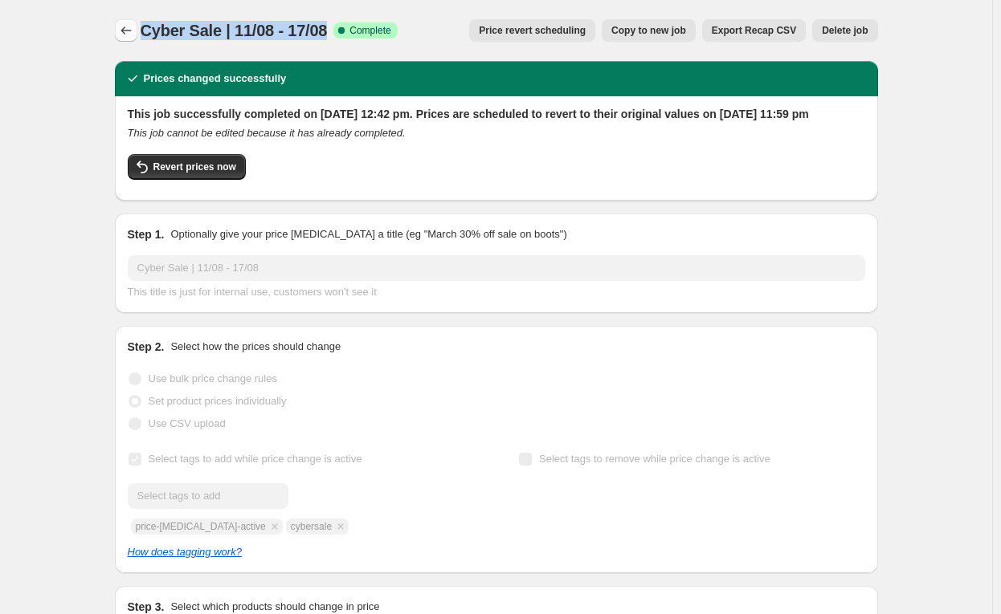
click at [132, 35] on icon "Price change jobs" at bounding box center [126, 30] width 16 height 16
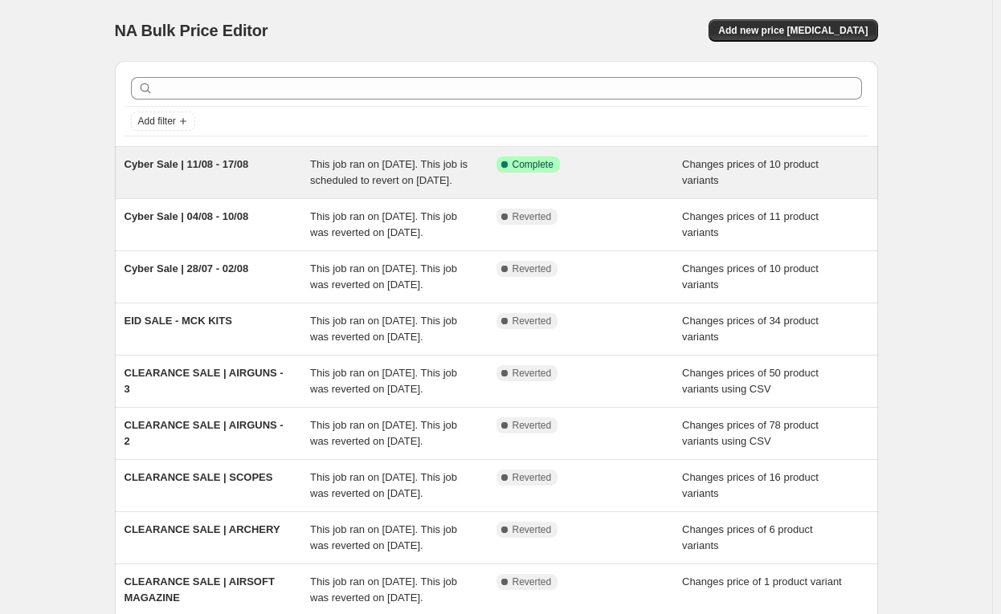
click at [219, 179] on div "Cyber Sale | 11/08 - 17/08" at bounding box center [217, 173] width 186 height 32
